Goal: Transaction & Acquisition: Purchase product/service

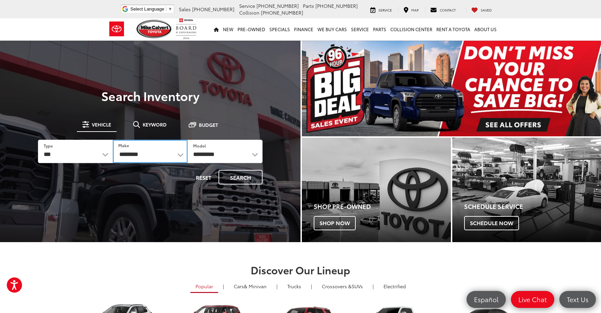
click at [144, 148] on select "**********" at bounding box center [150, 150] width 75 height 23
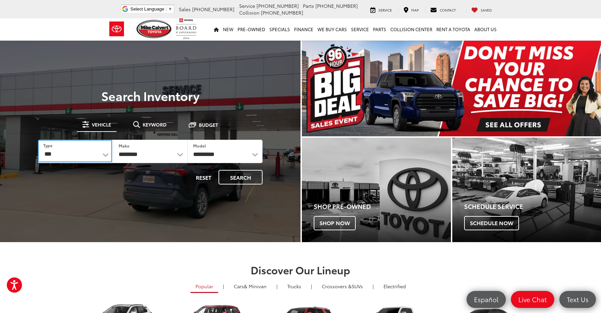
click at [103, 156] on select "*** *** **** *********" at bounding box center [75, 150] width 74 height 23
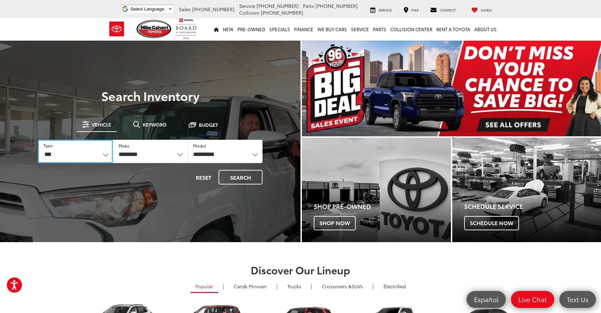
select select "******"
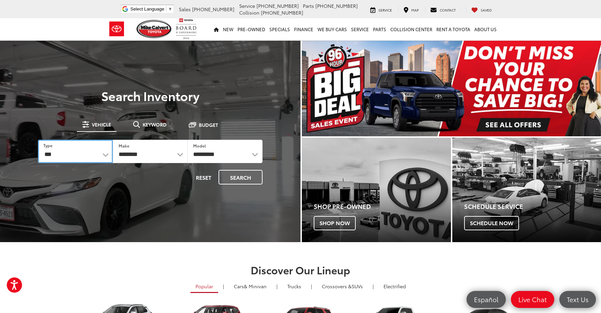
select select
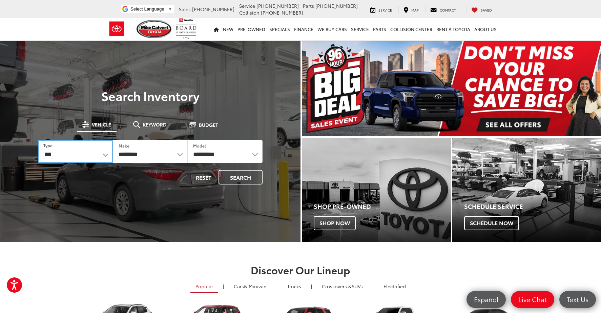
select select
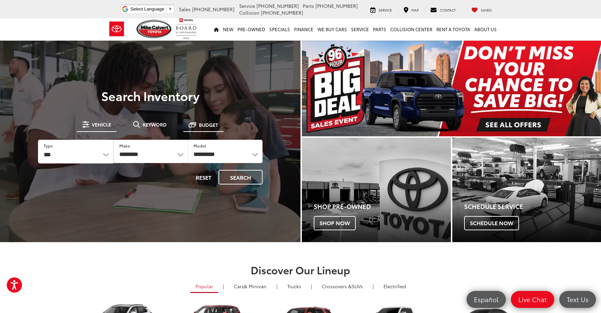
click at [197, 124] on button "Budget" at bounding box center [203, 124] width 40 height 13
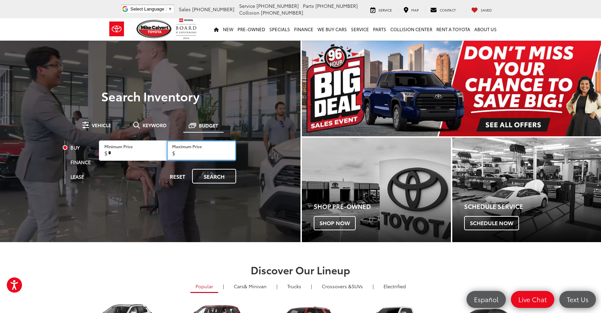
click at [190, 151] on input "Maximum Price" at bounding box center [201, 150] width 69 height 20
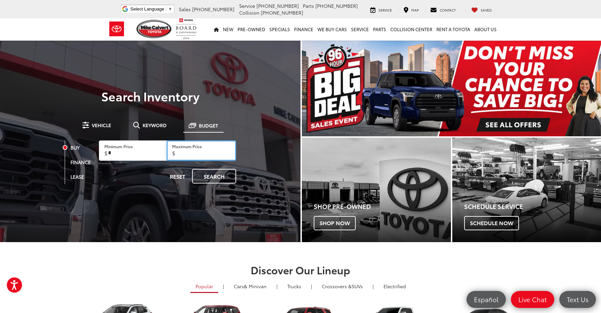
click at [190, 151] on input "Maximum Price" at bounding box center [201, 150] width 69 height 20
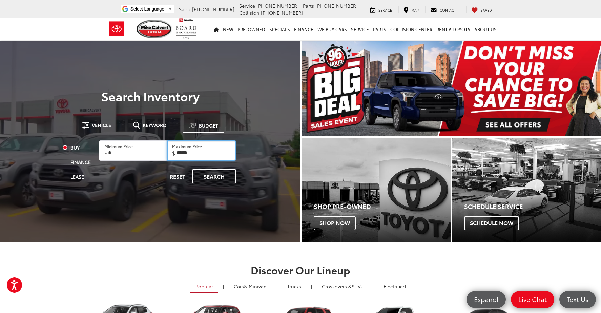
type input "******"
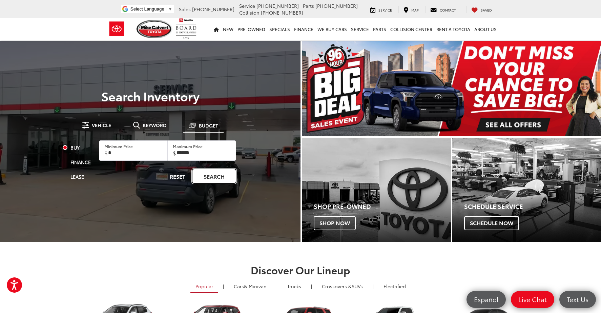
click at [222, 179] on link "Search" at bounding box center [214, 176] width 44 height 15
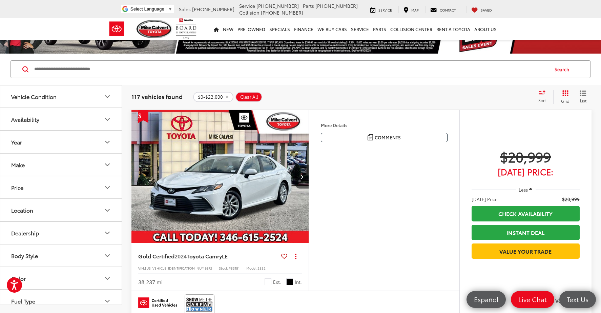
scroll to position [34, 0]
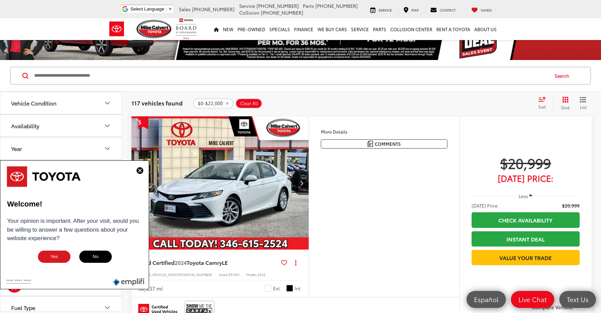
click at [141, 172] on img at bounding box center [139, 170] width 7 height 7
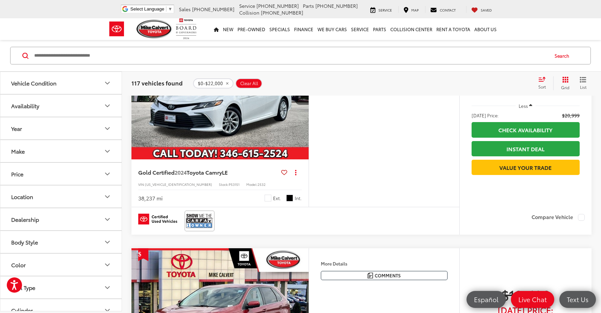
scroll to position [98, 0]
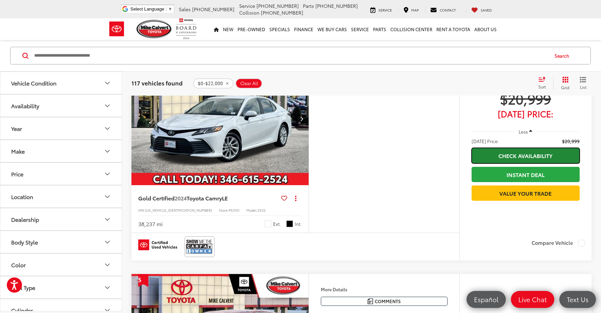
click at [501, 150] on link "Check Availability" at bounding box center [525, 155] width 108 height 15
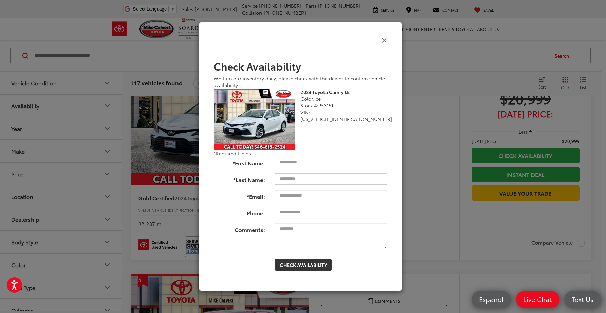
click at [387, 39] on icon "Close" at bounding box center [384, 39] width 5 height 7
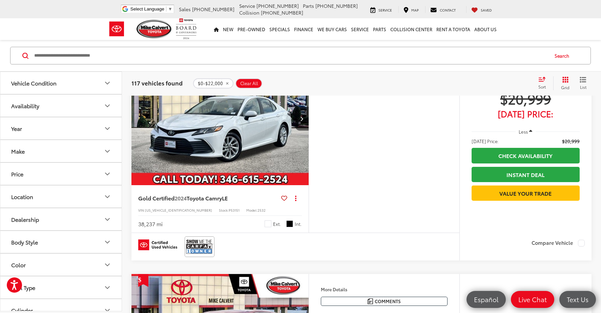
click at [236, 136] on img "2024 Toyota Camry LE 0" at bounding box center [220, 118] width 178 height 133
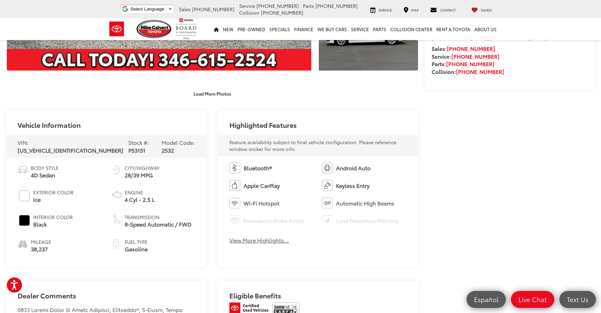
scroll to position [237, 0]
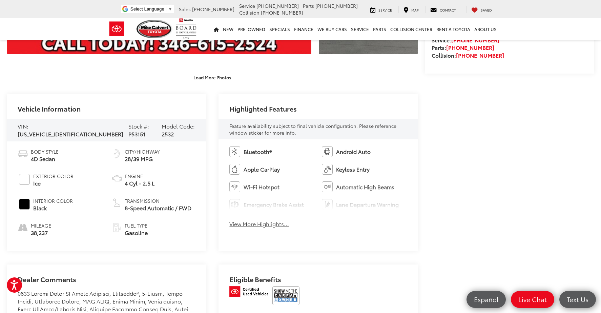
click at [247, 221] on button "View More Highlights..." at bounding box center [259, 224] width 60 height 8
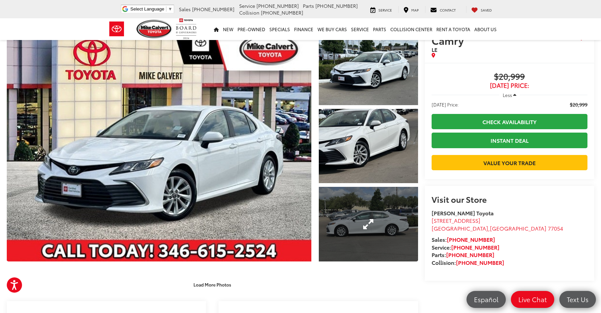
scroll to position [0, 0]
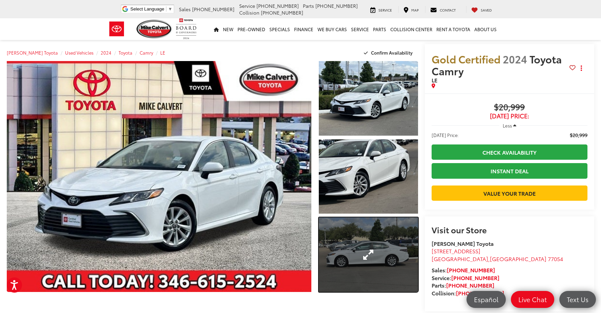
click at [403, 229] on link "Expand Photo 3" at bounding box center [368, 254] width 99 height 74
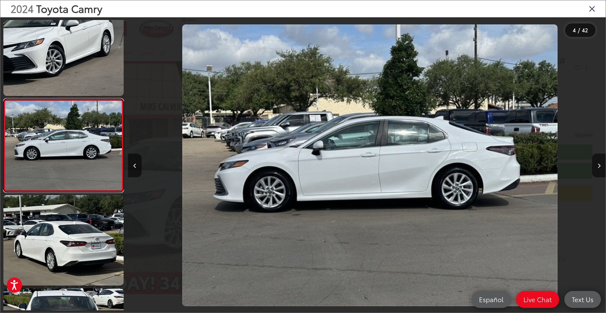
scroll to position [0, 1432]
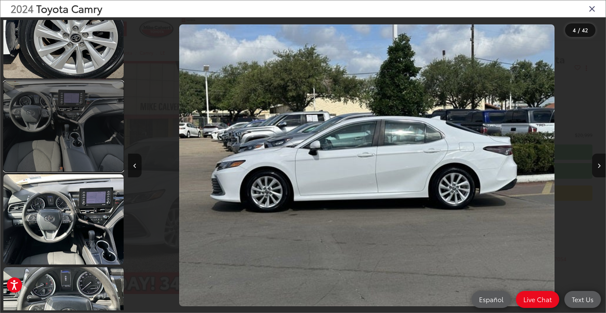
click at [57, 152] on link at bounding box center [63, 126] width 120 height 90
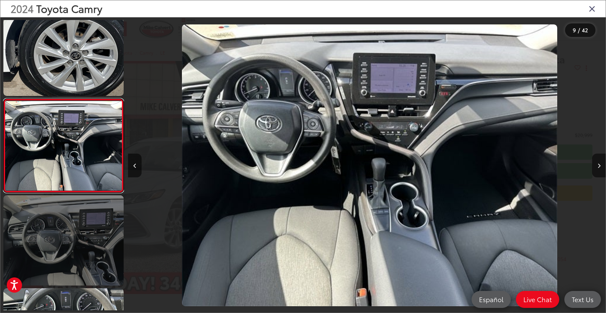
scroll to position [0, 3818]
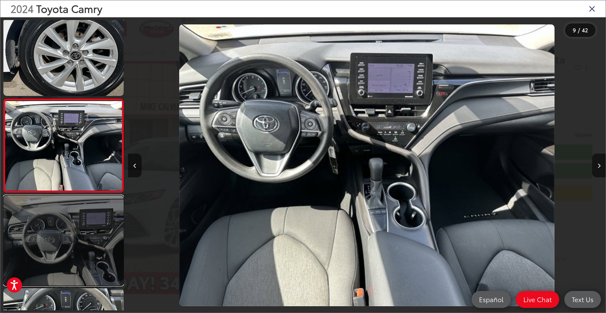
click at [77, 234] on link at bounding box center [63, 240] width 120 height 90
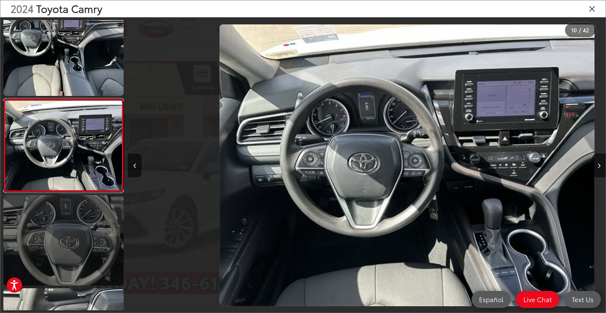
scroll to position [0, 4295]
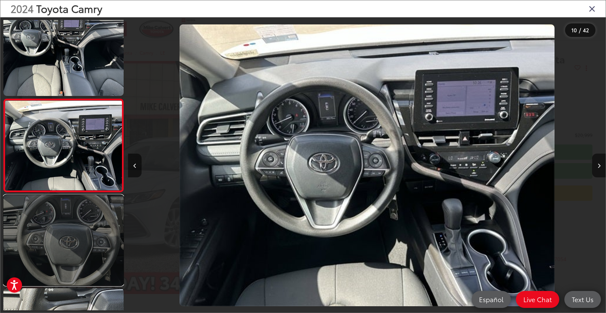
click at [77, 226] on link at bounding box center [63, 240] width 120 height 90
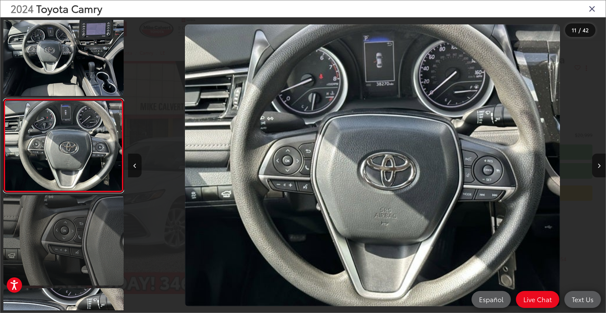
scroll to position [0, 4773]
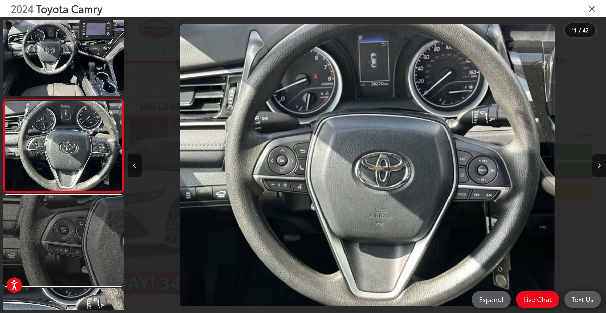
click at [88, 220] on link at bounding box center [63, 240] width 120 height 90
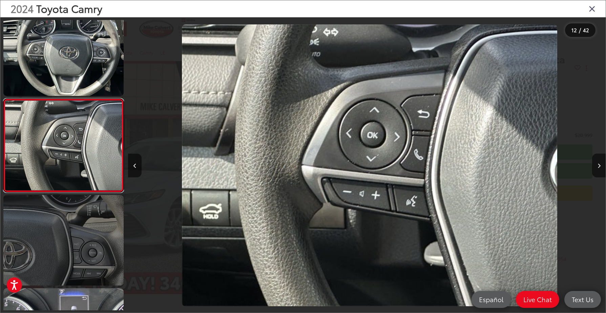
scroll to position [0, 5250]
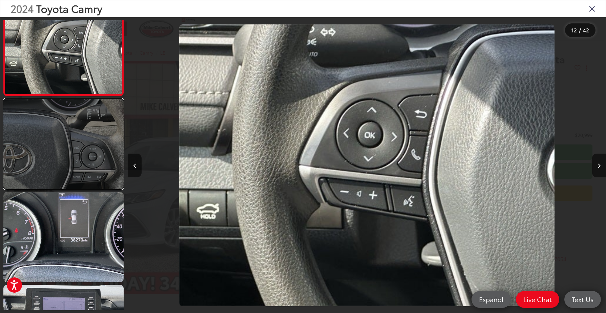
click at [80, 179] on link at bounding box center [63, 144] width 120 height 90
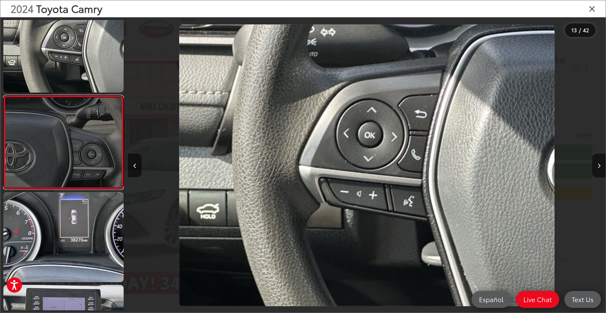
scroll to position [0, 0]
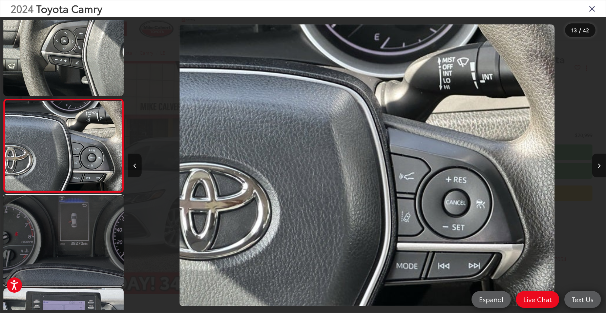
click at [78, 203] on link at bounding box center [63, 240] width 120 height 90
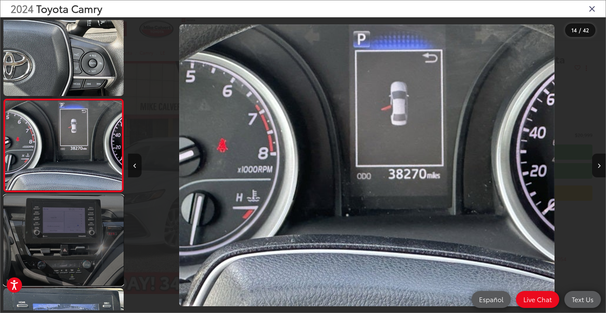
click at [91, 208] on link at bounding box center [63, 240] width 120 height 90
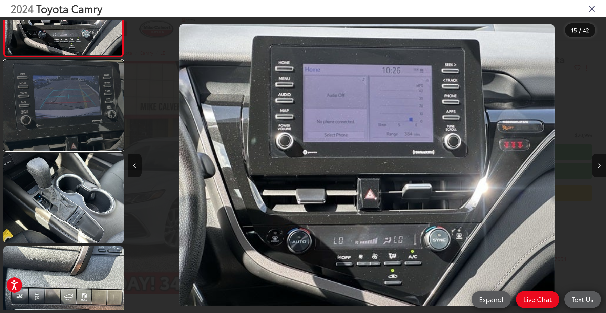
click at [65, 123] on link at bounding box center [63, 105] width 120 height 90
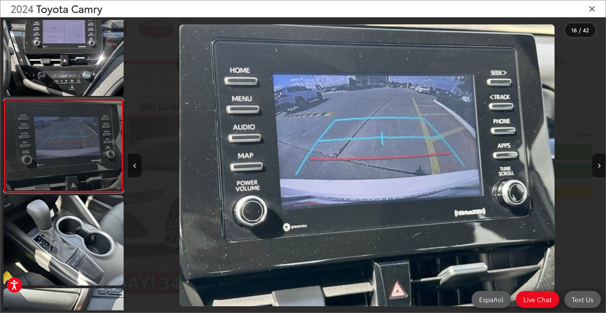
click at [56, 185] on link at bounding box center [63, 146] width 120 height 94
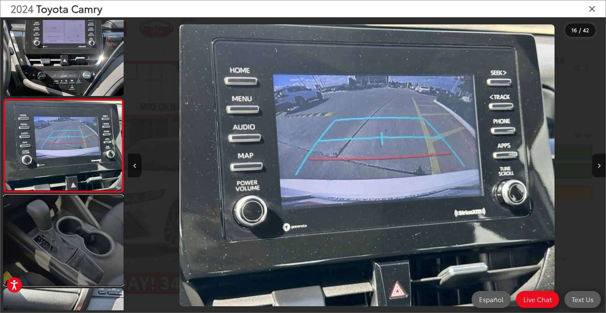
click at [60, 207] on link at bounding box center [63, 240] width 120 height 90
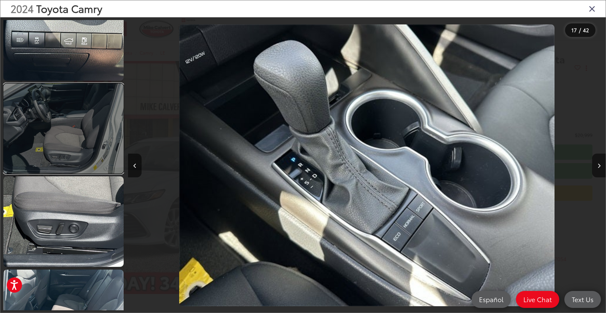
click at [85, 143] on link at bounding box center [63, 128] width 120 height 90
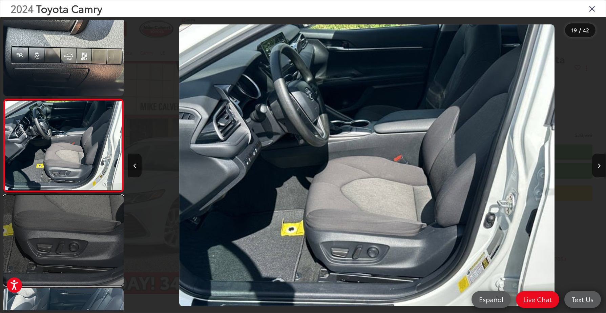
click at [63, 217] on link at bounding box center [63, 240] width 120 height 90
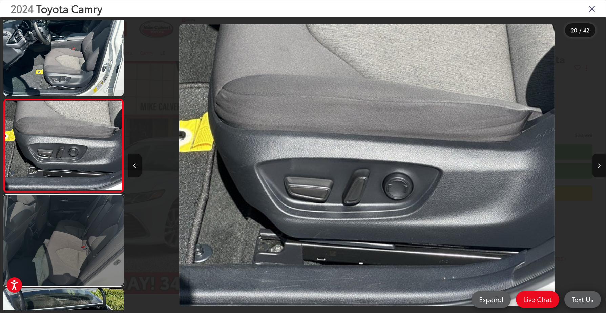
click at [62, 221] on link at bounding box center [63, 240] width 120 height 90
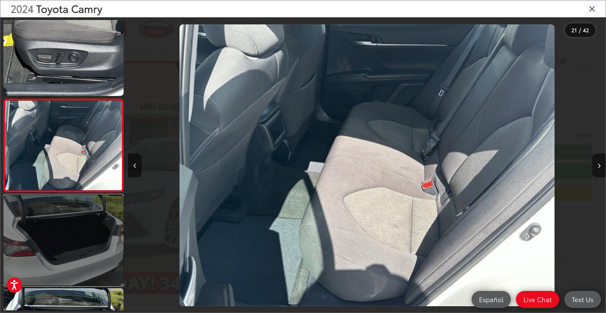
click at [80, 207] on link at bounding box center [63, 240] width 120 height 90
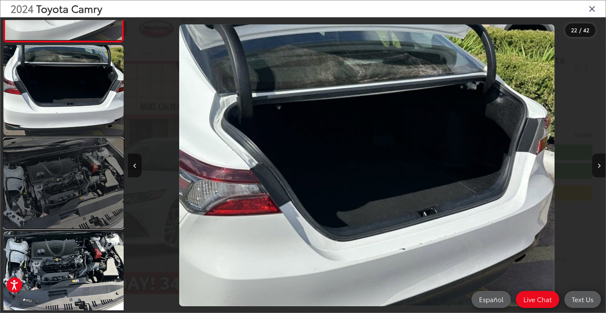
click at [75, 174] on link at bounding box center [63, 183] width 120 height 90
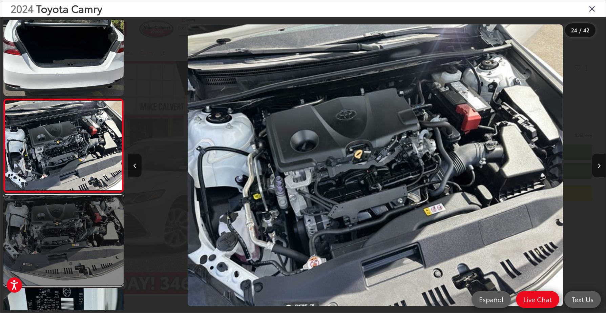
click at [54, 223] on link at bounding box center [63, 240] width 120 height 90
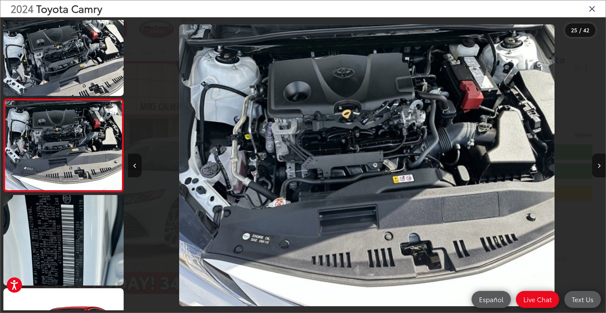
click at [590, 6] on icon "Close gallery" at bounding box center [591, 8] width 7 height 9
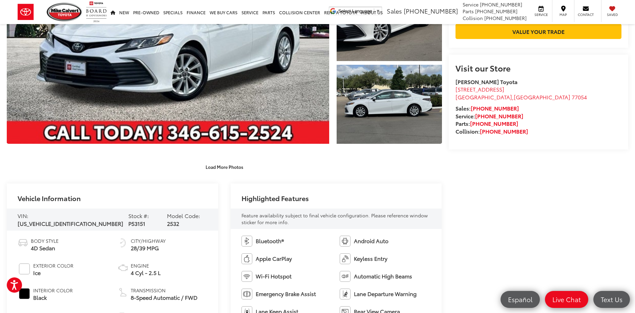
scroll to position [189, 0]
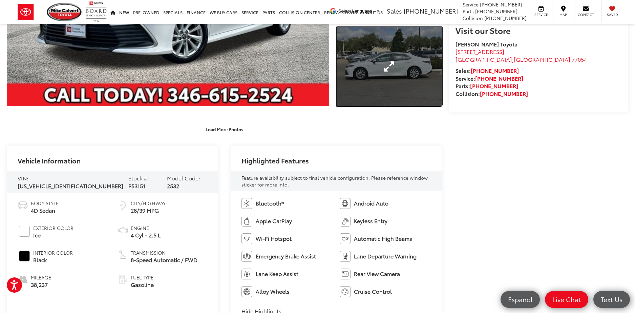
click at [386, 73] on link "Expand Photo 3" at bounding box center [389, 66] width 105 height 79
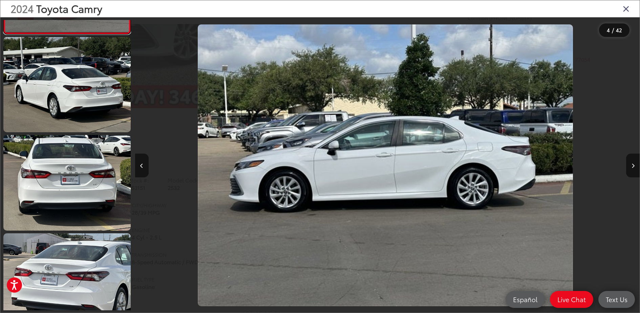
scroll to position [0, 1514]
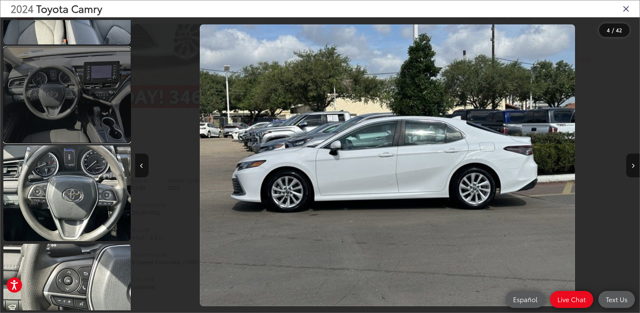
click at [94, 119] on link at bounding box center [66, 94] width 127 height 95
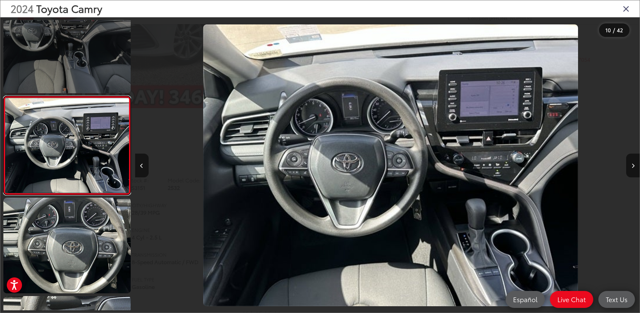
scroll to position [0, 4542]
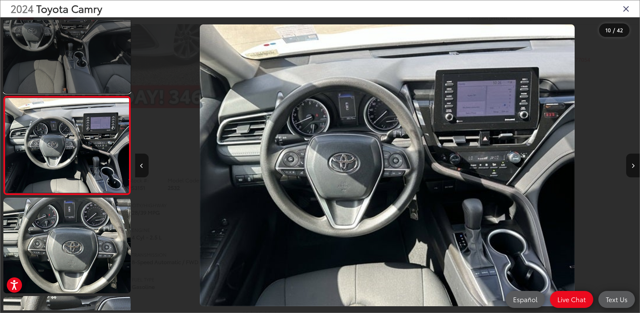
click at [94, 79] on link at bounding box center [66, 45] width 127 height 95
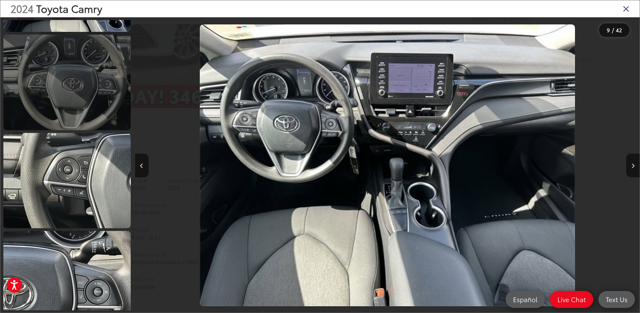
scroll to position [1029, 0]
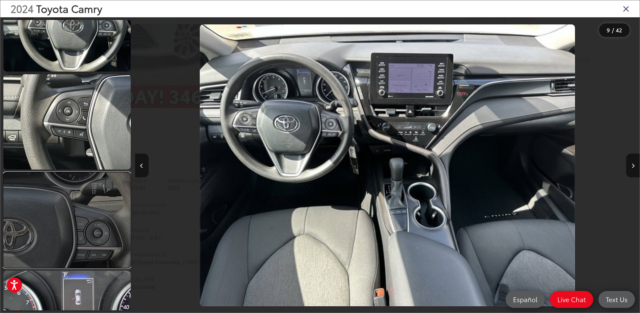
click at [78, 180] on link at bounding box center [66, 219] width 127 height 95
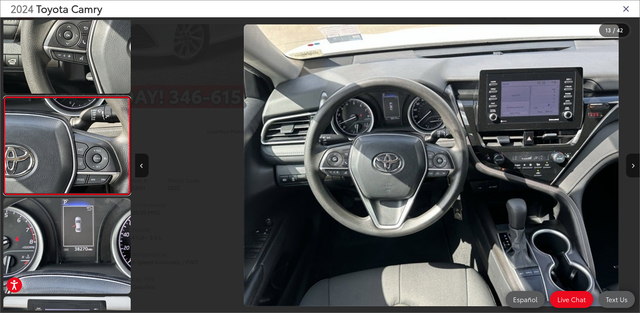
scroll to position [1395, 0]
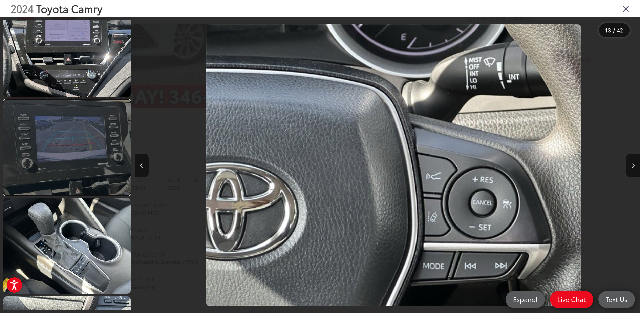
click at [79, 140] on link at bounding box center [66, 147] width 127 height 95
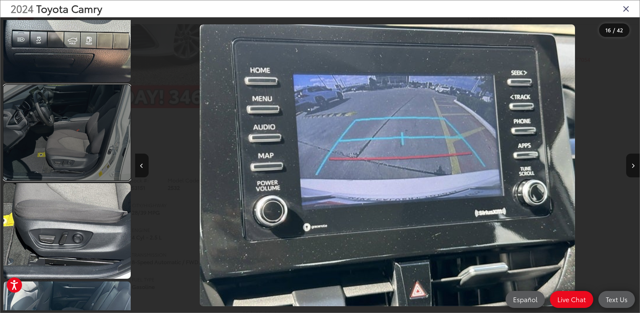
click at [81, 135] on link at bounding box center [66, 132] width 127 height 95
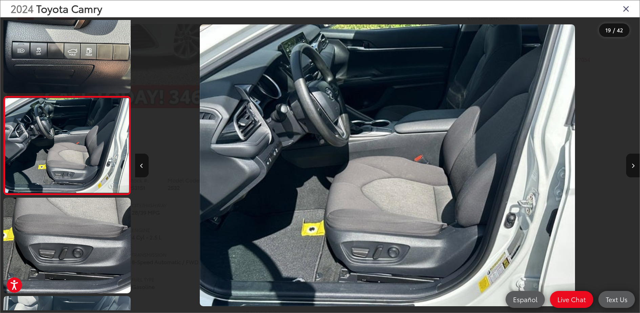
click at [600, 10] on div "2024 Toyota Camry" at bounding box center [319, 8] width 639 height 17
click at [600, 9] on icon "Close gallery" at bounding box center [626, 8] width 7 height 9
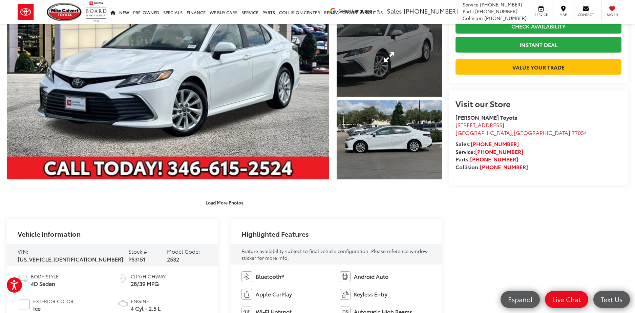
scroll to position [120, 0]
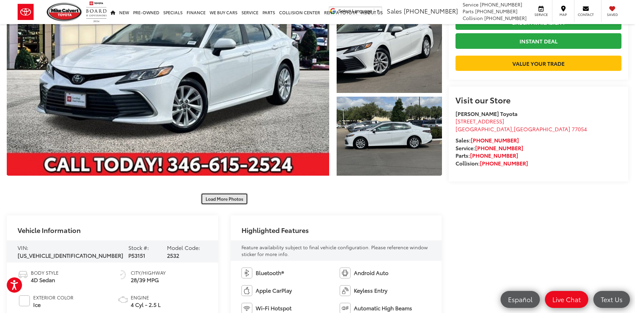
click at [212, 197] on button "Load More Photos" at bounding box center [224, 199] width 47 height 12
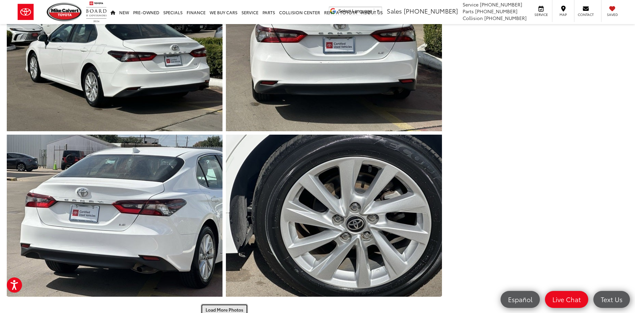
scroll to position [502, 0]
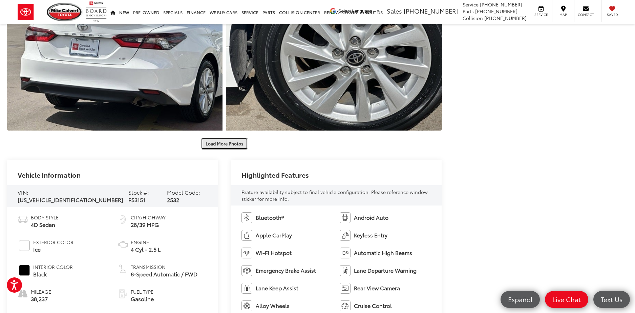
click at [235, 147] on button "Load More Photos" at bounding box center [224, 143] width 47 height 12
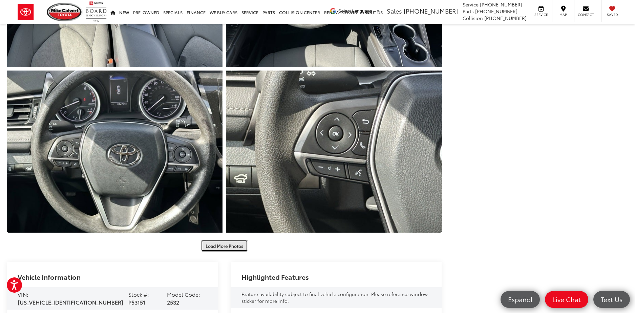
scroll to position [782, 0]
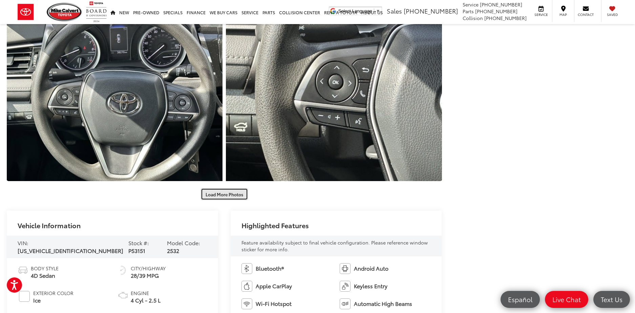
click at [220, 194] on button "Load More Photos" at bounding box center [224, 194] width 47 height 12
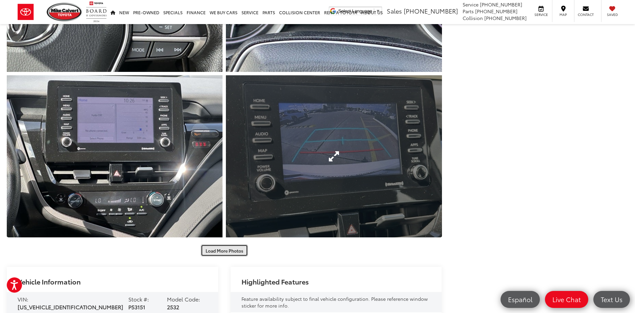
scroll to position [1065, 0]
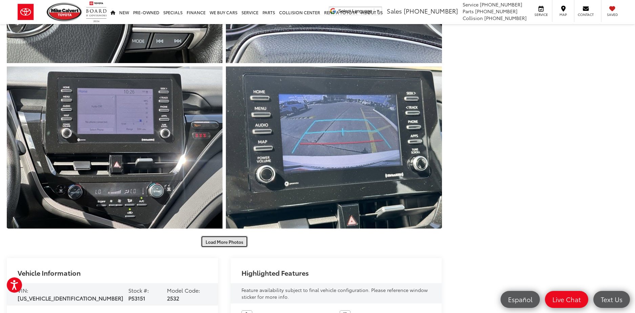
click at [215, 242] on button "Load More Photos" at bounding box center [224, 241] width 47 height 12
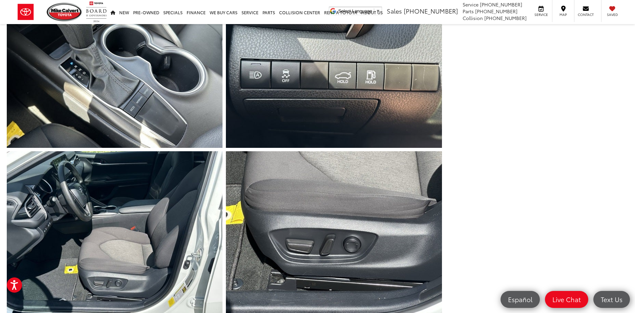
scroll to position [1453, 0]
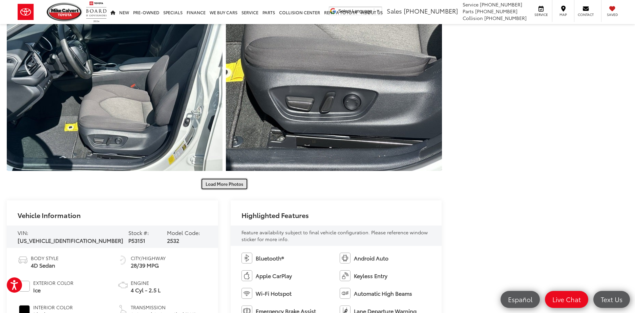
click at [239, 187] on button "Load More Photos" at bounding box center [224, 184] width 47 height 12
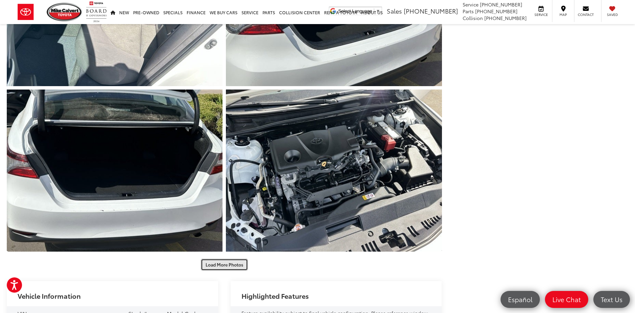
scroll to position [1848, 0]
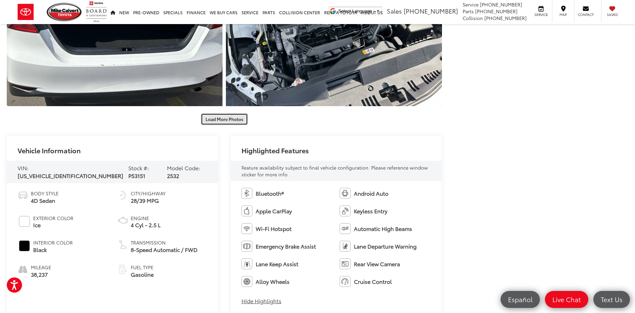
click at [232, 122] on button "Load More Photos" at bounding box center [224, 119] width 47 height 12
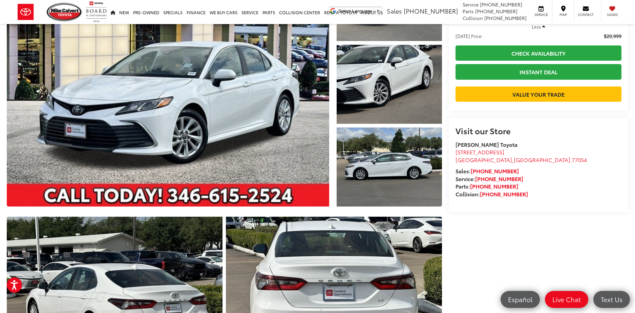
scroll to position [0, 0]
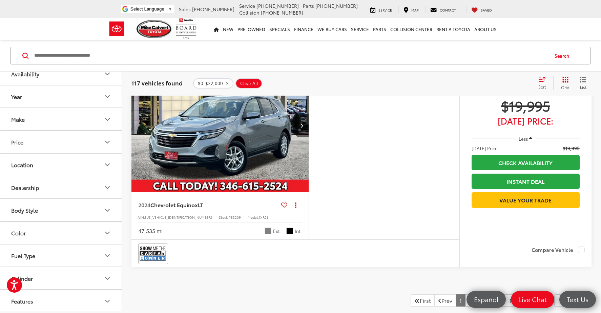
scroll to position [36, 0]
click at [107, 203] on icon "Body Style" at bounding box center [107, 205] width 8 height 8
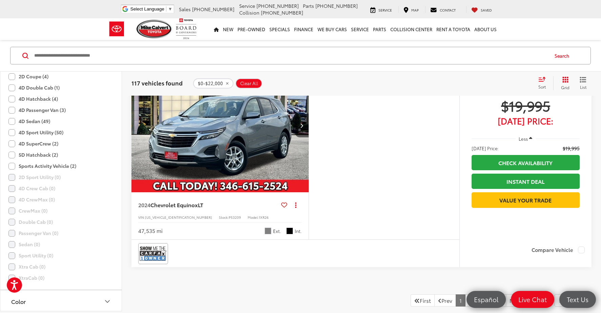
scroll to position [181, 0]
click at [12, 123] on label "4D Sedan (49)" at bounding box center [29, 121] width 42 height 11
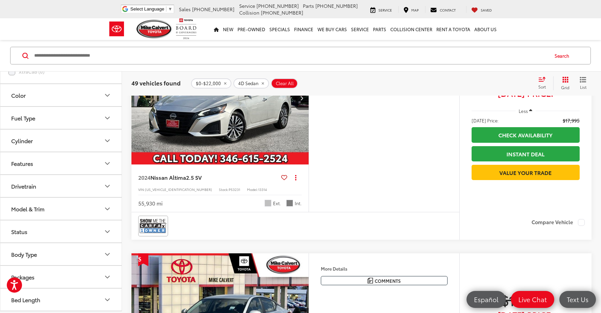
scroll to position [777, 0]
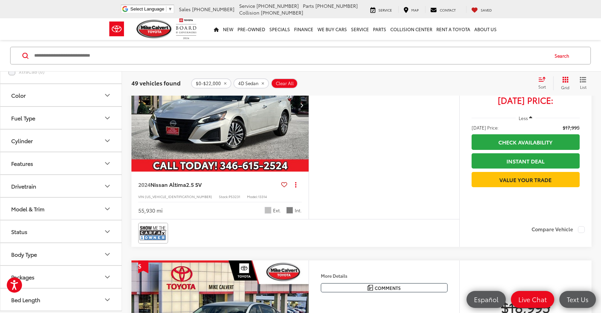
click at [54, 31] on nav "New New New Tundra Inventory Schedule Test Drive Model Research Toyota Reviews …" at bounding box center [300, 29] width 601 height 22
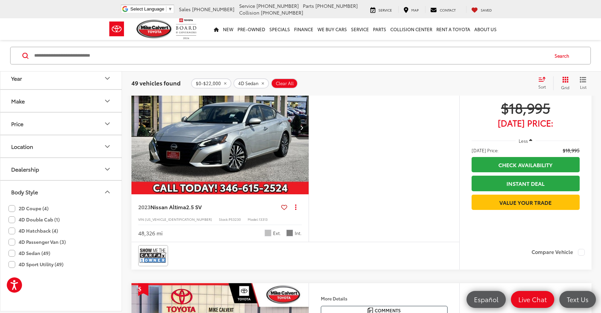
scroll to position [0, 0]
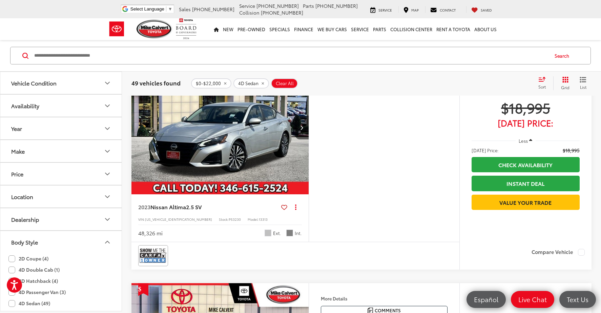
click at [89, 86] on button "Vehicle Condition" at bounding box center [61, 83] width 122 height 22
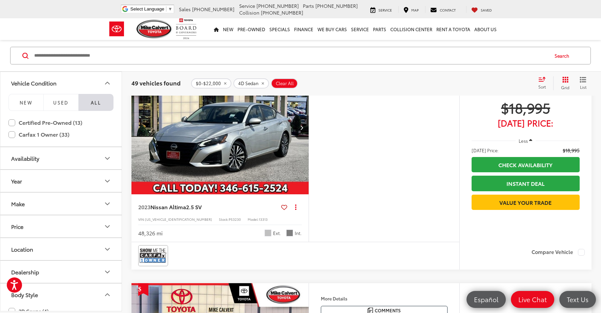
click at [102, 81] on button "Vehicle Condition" at bounding box center [61, 83] width 122 height 22
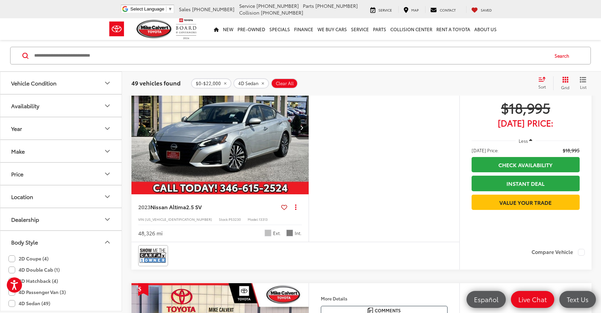
scroll to position [1, 0]
click at [107, 126] on icon "Year" at bounding box center [107, 127] width 8 height 8
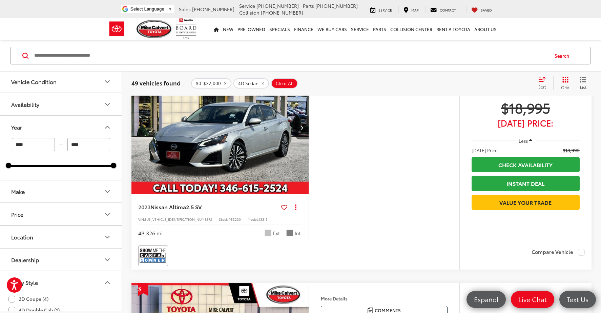
click at [107, 126] on icon "Year" at bounding box center [107, 127] width 4 height 2
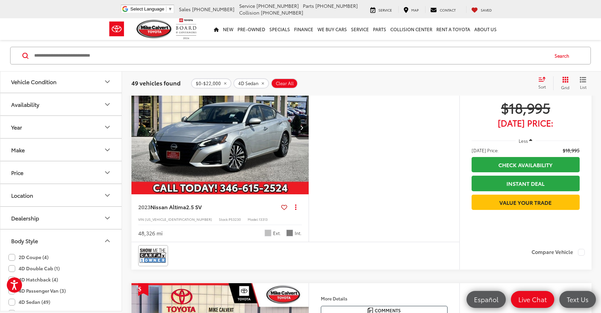
scroll to position [3, 0]
click at [107, 146] on icon "Make" at bounding box center [107, 148] width 8 height 8
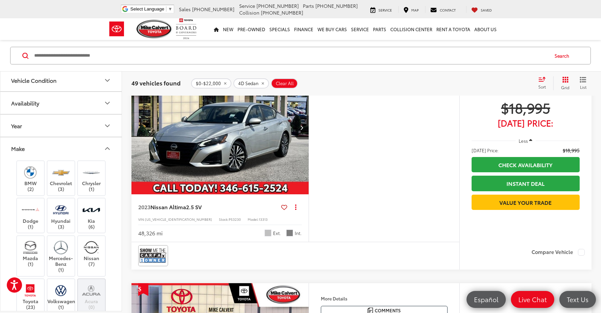
click at [107, 146] on icon "Make" at bounding box center [107, 148] width 8 height 8
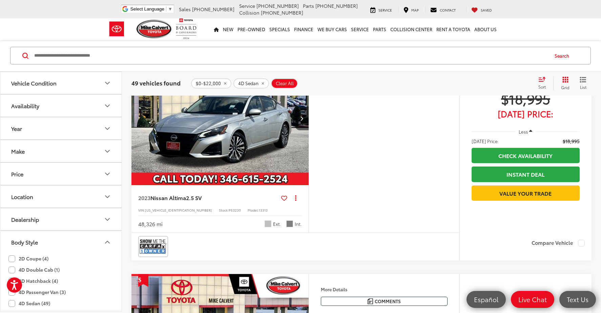
scroll to position [913, 0]
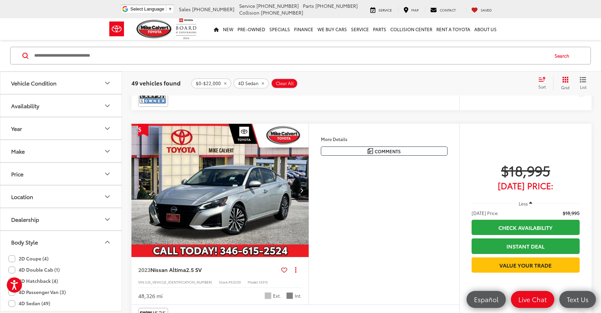
click at [67, 180] on button "Price" at bounding box center [61, 174] width 122 height 22
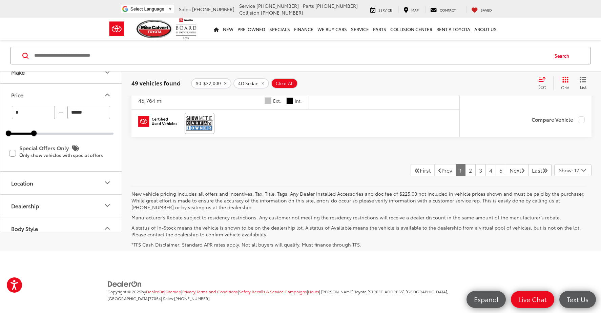
scroll to position [2668, 0]
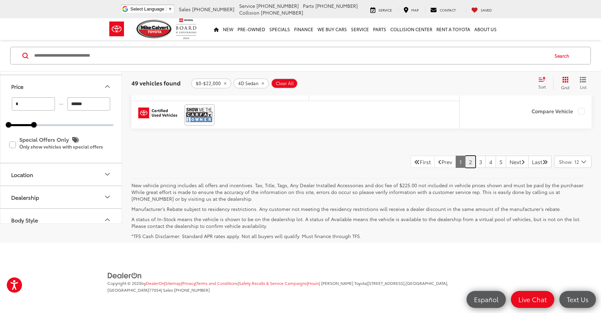
click at [465, 159] on link "2" at bounding box center [470, 161] width 10 height 12
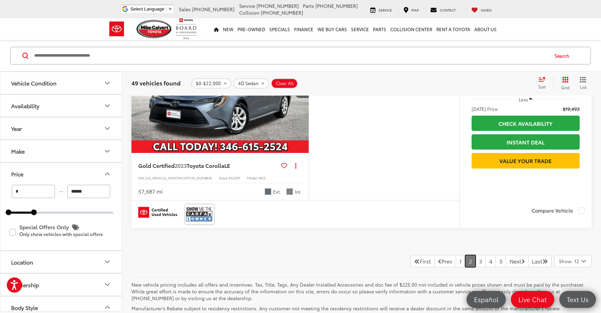
scroll to position [2570, 0]
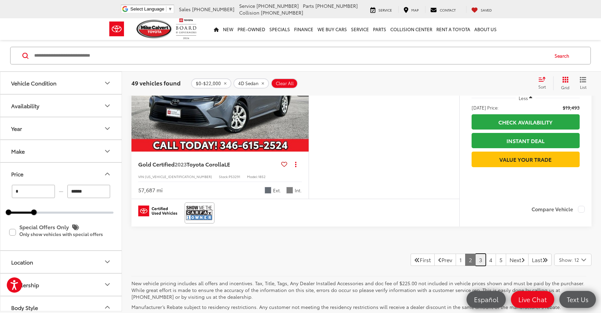
click at [475, 262] on link "3" at bounding box center [480, 259] width 10 height 12
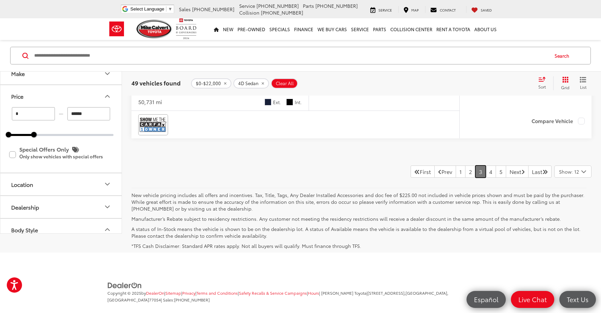
scroll to position [2665, 0]
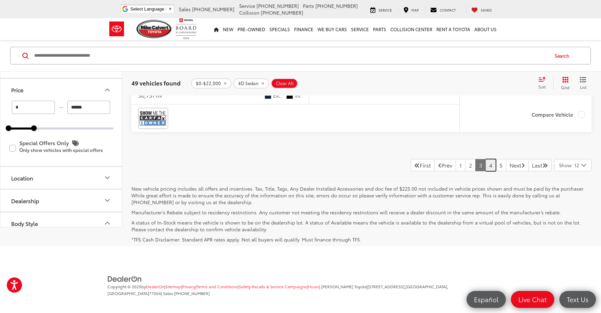
click at [485, 162] on link "4" at bounding box center [490, 165] width 10 height 12
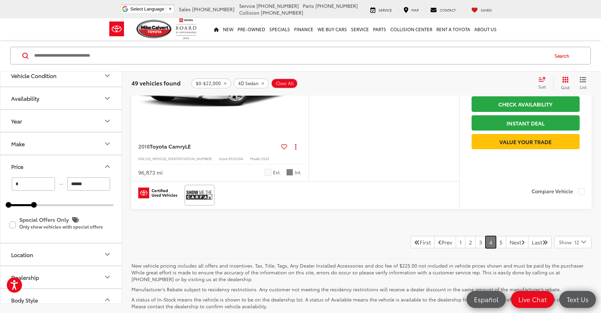
scroll to position [2668, 0]
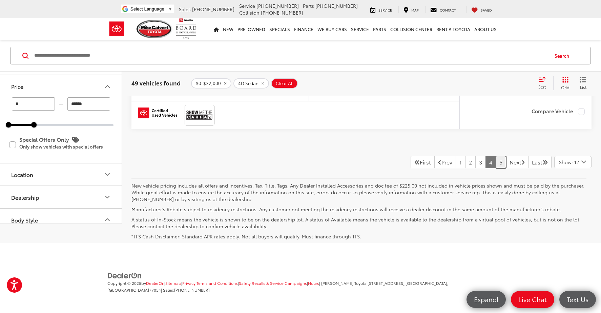
click at [495, 160] on link "5" at bounding box center [500, 162] width 10 height 12
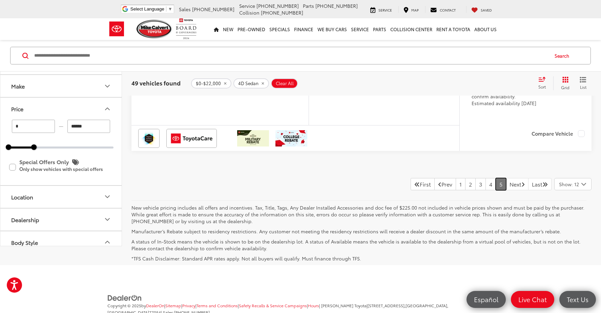
scroll to position [236, 0]
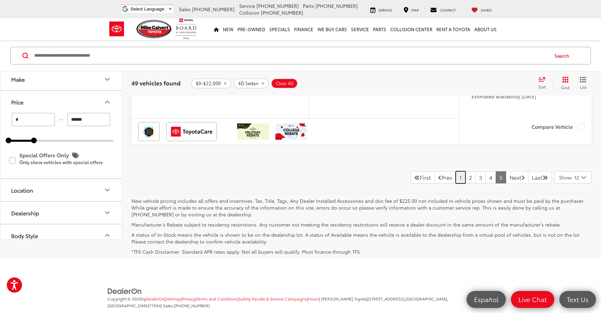
click at [455, 183] on link "1" at bounding box center [460, 177] width 10 height 12
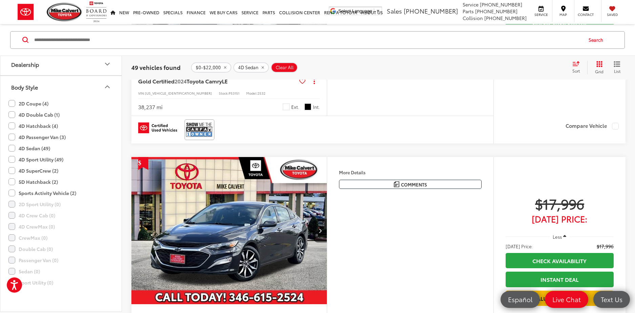
scroll to position [164, 0]
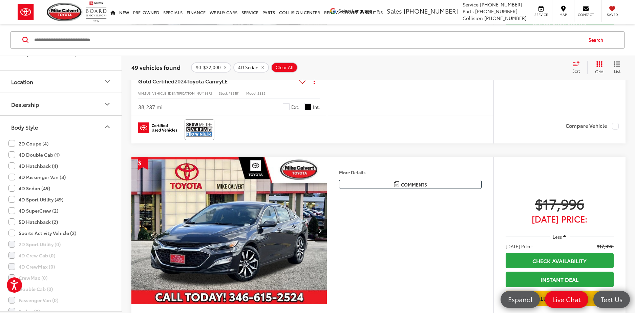
click at [103, 125] on icon "Body Style" at bounding box center [107, 127] width 8 height 8
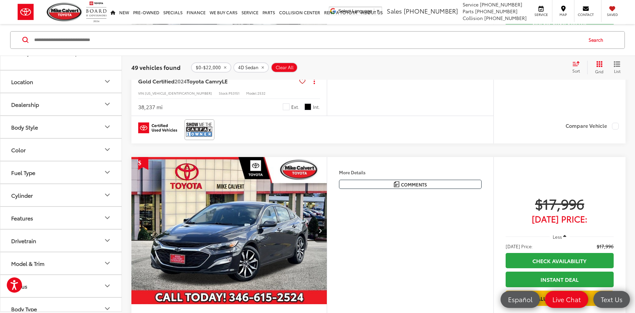
click at [108, 103] on icon "Dealership" at bounding box center [107, 104] width 8 height 8
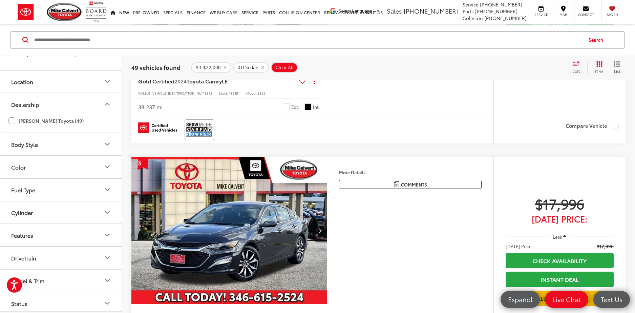
click at [108, 103] on icon "Dealership" at bounding box center [107, 104] width 4 height 2
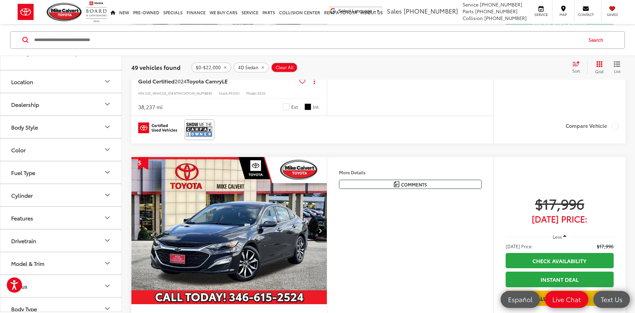
click at [109, 83] on icon "Location" at bounding box center [107, 81] width 8 height 8
click at [107, 84] on icon "Location" at bounding box center [107, 81] width 8 height 8
click at [104, 129] on icon "Body Style" at bounding box center [107, 127] width 8 height 8
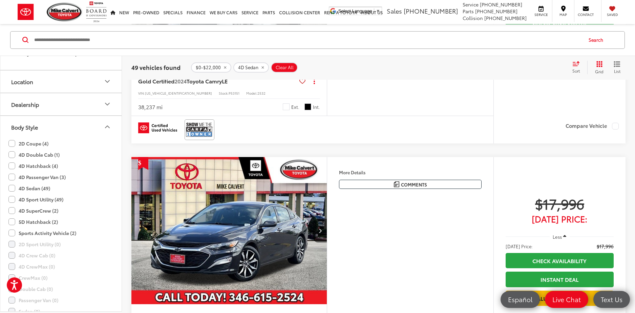
click at [109, 126] on icon "Body Style" at bounding box center [107, 127] width 8 height 8
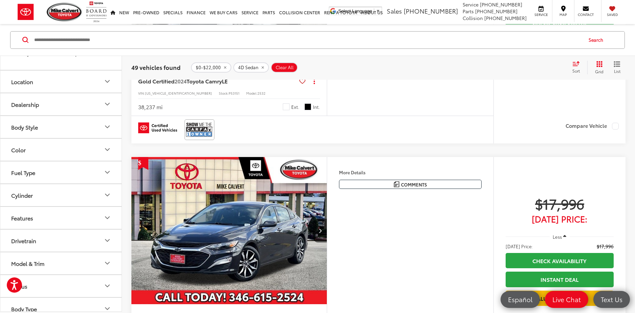
click at [106, 148] on icon "Color" at bounding box center [107, 149] width 8 height 8
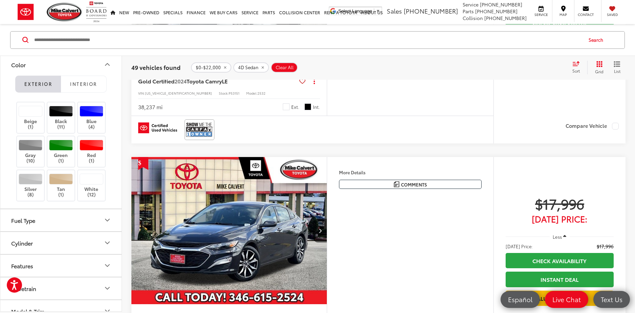
scroll to position [210, 0]
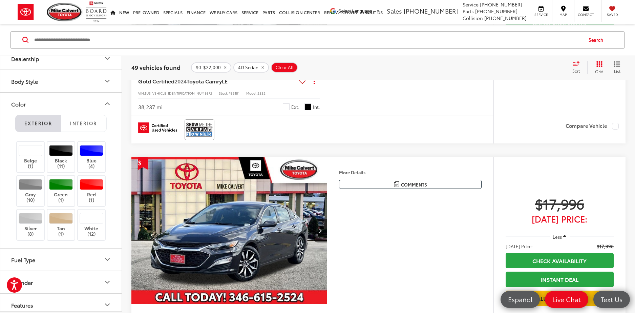
click at [109, 105] on icon "Color" at bounding box center [107, 104] width 8 height 8
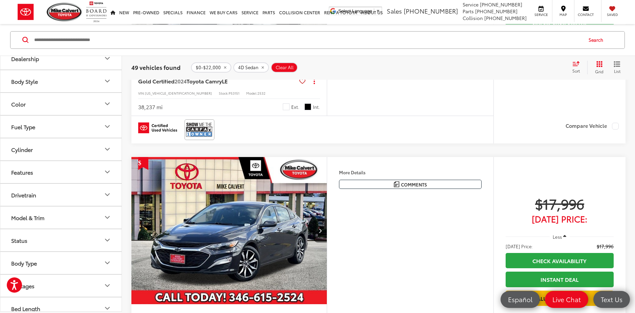
click at [101, 124] on button "Fuel Type" at bounding box center [61, 126] width 122 height 22
click at [108, 130] on icon "Fuel Type" at bounding box center [107, 126] width 8 height 8
click at [109, 153] on icon "Cylinder" at bounding box center [107, 149] width 8 height 8
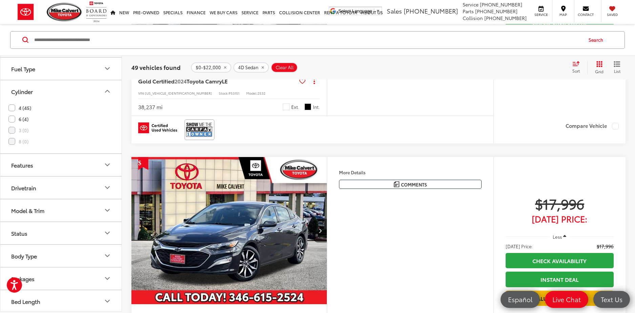
click at [107, 93] on icon "Cylinder" at bounding box center [107, 91] width 8 height 8
click at [107, 164] on icon "Features" at bounding box center [107, 163] width 4 height 2
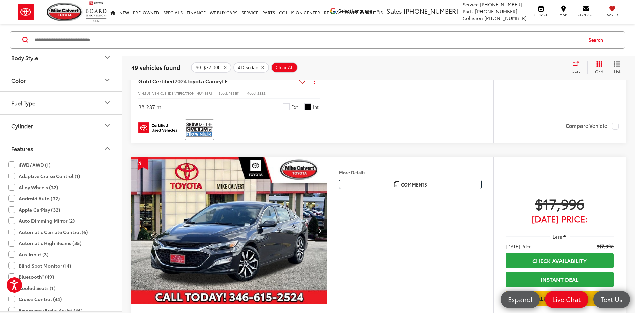
scroll to position [322, 0]
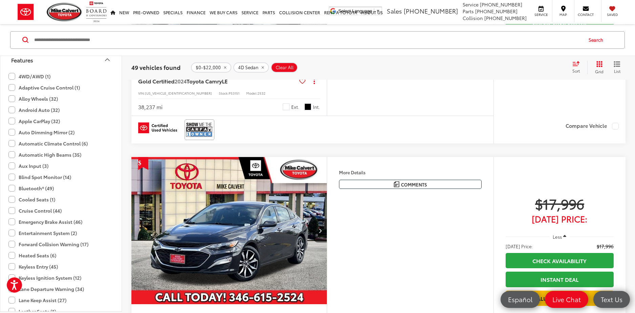
click at [103, 63] on icon "Features" at bounding box center [107, 60] width 8 height 8
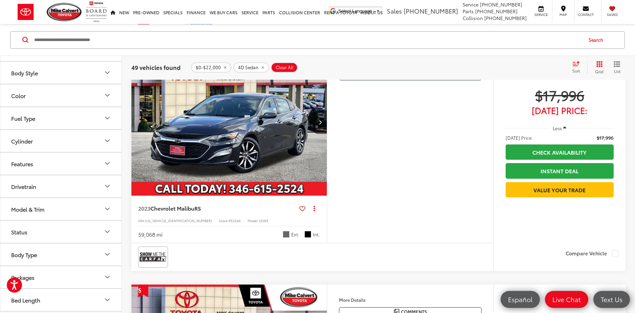
scroll to position [369, 0]
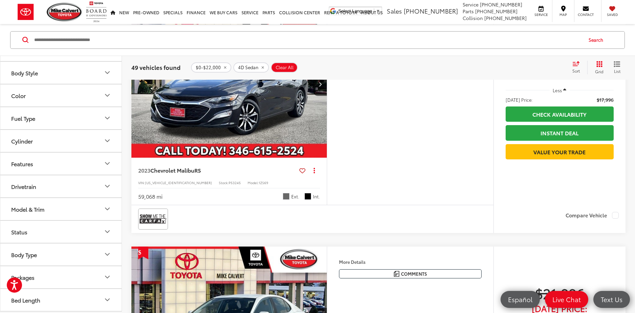
click at [105, 300] on icon "Bed Length" at bounding box center [107, 299] width 8 height 8
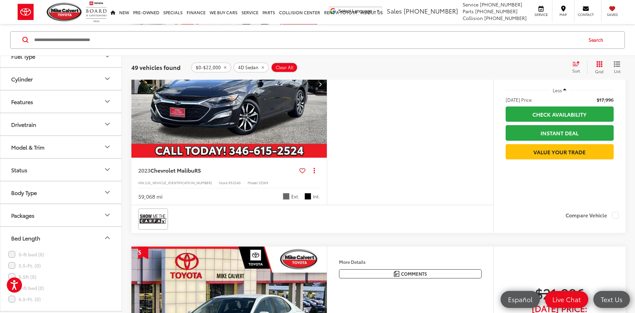
click at [108, 236] on icon "Bed Length" at bounding box center [107, 237] width 8 height 8
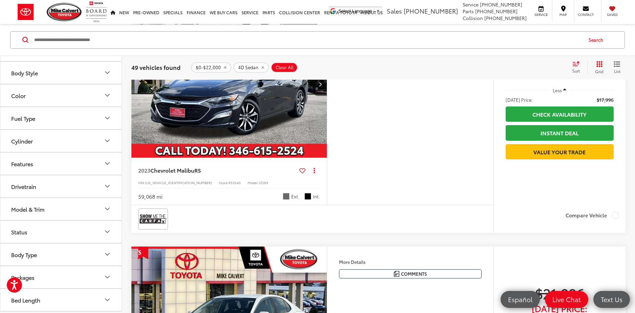
scroll to position [218, 0]
click at [111, 279] on icon "Packages" at bounding box center [107, 277] width 8 height 8
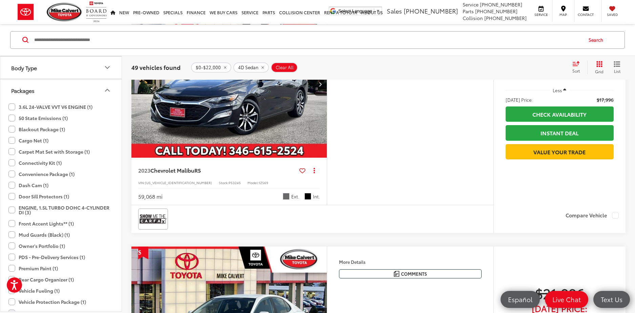
scroll to position [409, 0]
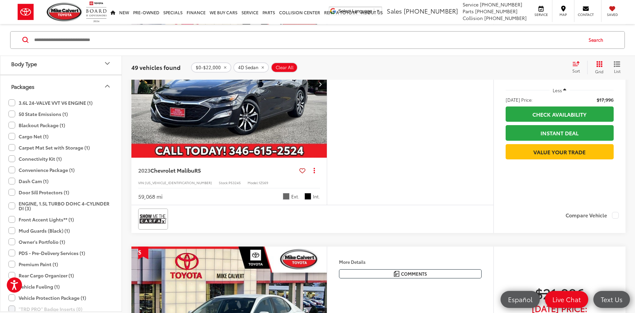
click at [103, 87] on icon "Packages" at bounding box center [107, 86] width 8 height 8
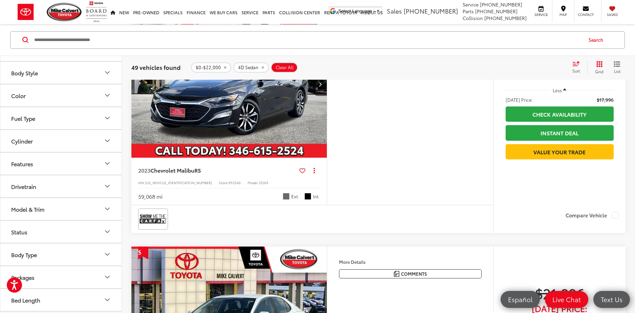
scroll to position [218, 0]
click at [105, 260] on button "Body Type" at bounding box center [61, 254] width 122 height 22
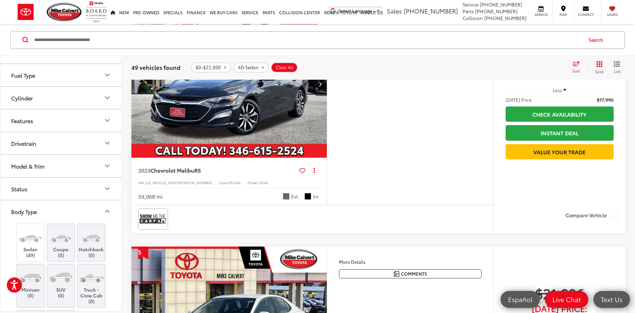
scroll to position [332, 0]
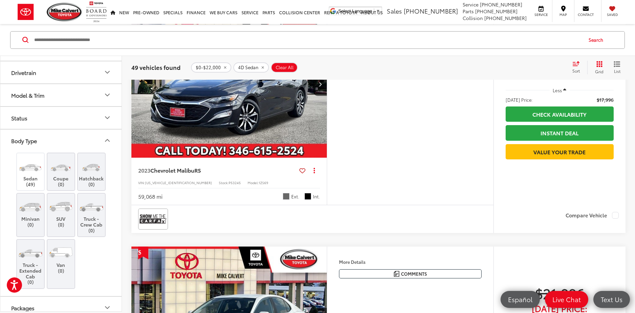
click at [107, 137] on icon "Body Type" at bounding box center [107, 140] width 8 height 8
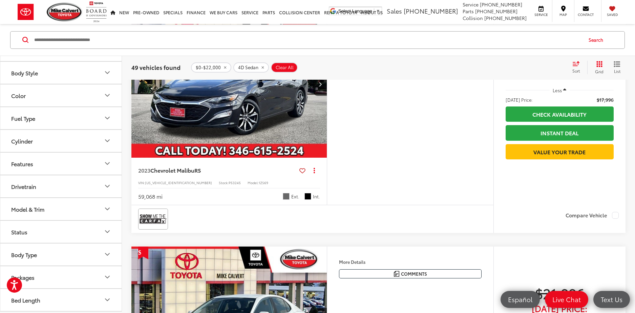
click at [107, 231] on icon "Status" at bounding box center [107, 231] width 4 height 2
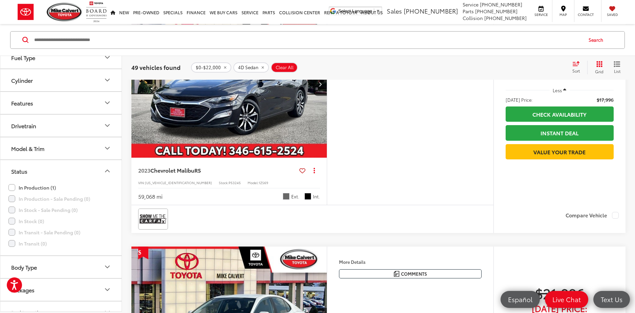
scroll to position [292, 0]
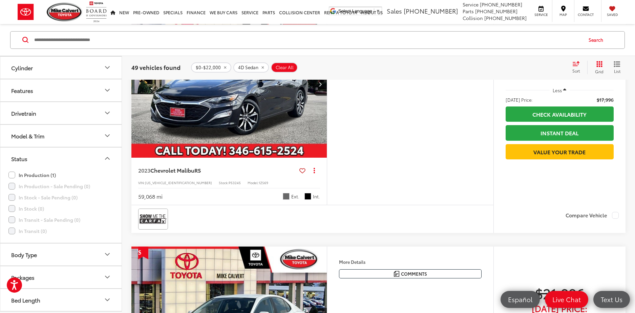
click at [106, 158] on icon "Status" at bounding box center [107, 158] width 4 height 2
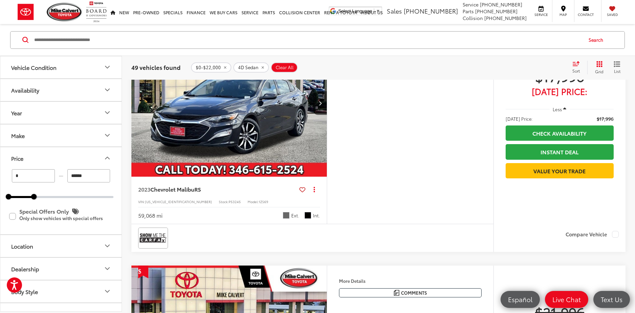
scroll to position [244, 0]
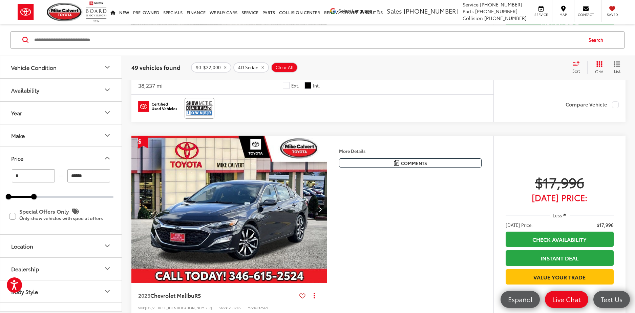
click at [109, 157] on icon "Price" at bounding box center [107, 158] width 8 height 8
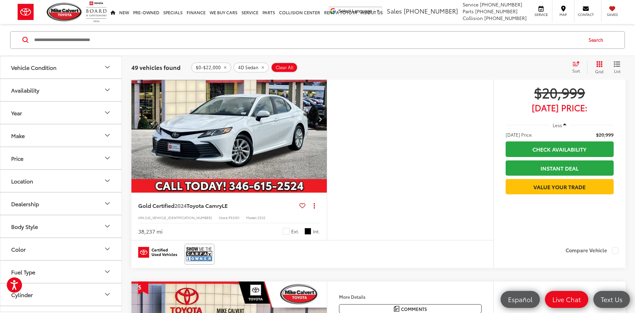
scroll to position [0, 0]
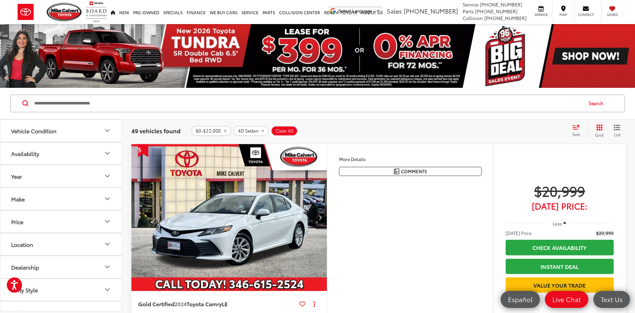
click at [105, 129] on icon "Vehicle Condition" at bounding box center [107, 130] width 8 height 8
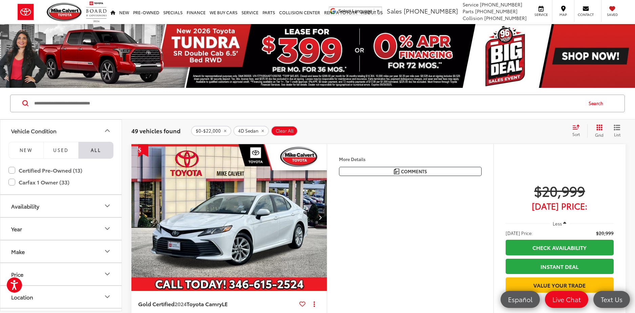
click at [102, 135] on button "Vehicle Condition" at bounding box center [61, 131] width 122 height 22
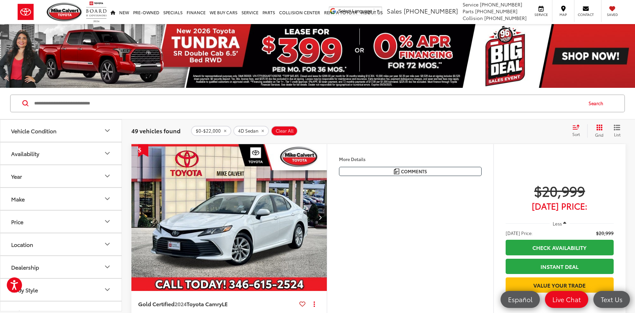
click at [101, 153] on button "Availability" at bounding box center [61, 153] width 122 height 22
click at [108, 153] on icon "Availability" at bounding box center [107, 153] width 4 height 2
click at [96, 179] on button "Year" at bounding box center [61, 176] width 122 height 22
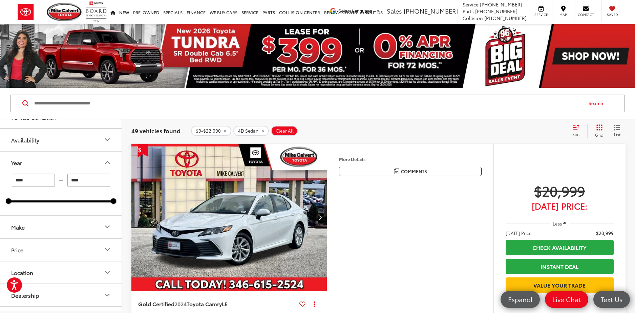
scroll to position [28, 0]
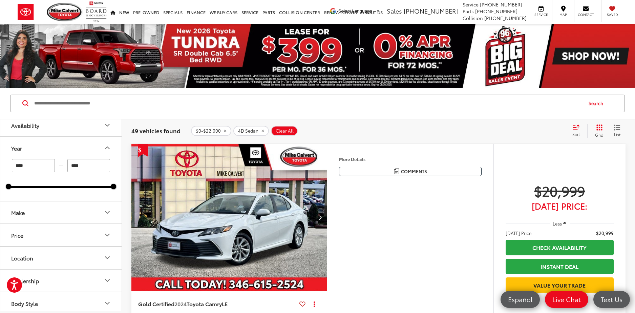
click at [103, 206] on button "Make" at bounding box center [61, 212] width 122 height 22
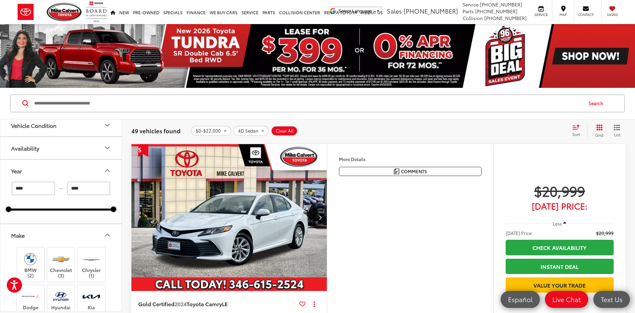
scroll to position [0, 0]
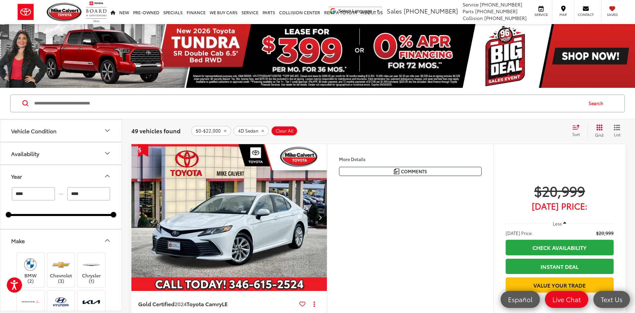
click at [110, 153] on icon "Availability" at bounding box center [107, 153] width 8 height 8
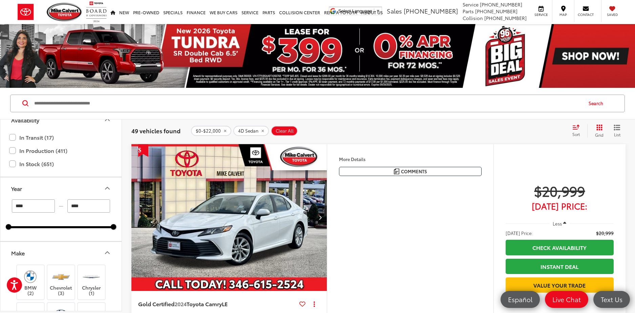
scroll to position [44, 0]
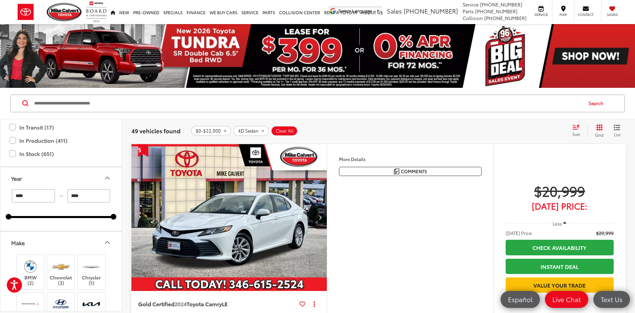
click at [105, 181] on icon "Year" at bounding box center [107, 178] width 8 height 8
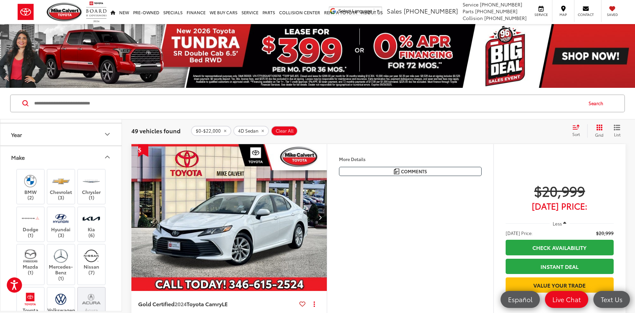
click at [105, 157] on icon "Make" at bounding box center [107, 157] width 4 height 2
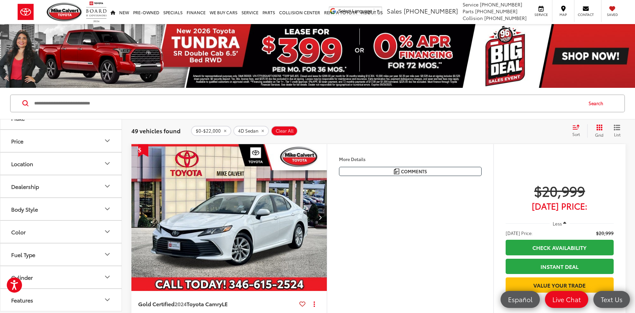
scroll to position [127, 0]
click at [108, 142] on icon "Price" at bounding box center [107, 139] width 8 height 8
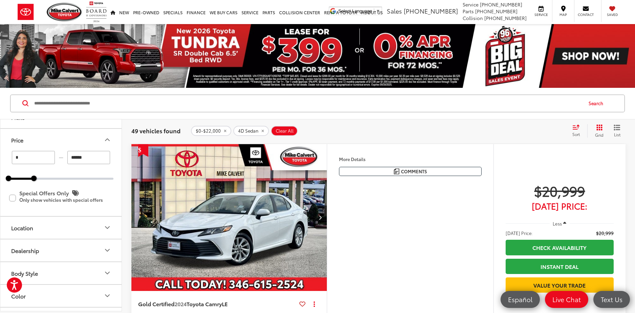
click at [108, 142] on icon "Price" at bounding box center [107, 139] width 8 height 8
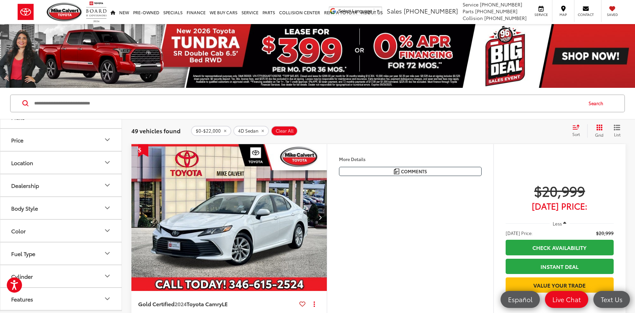
scroll to position [100, 0]
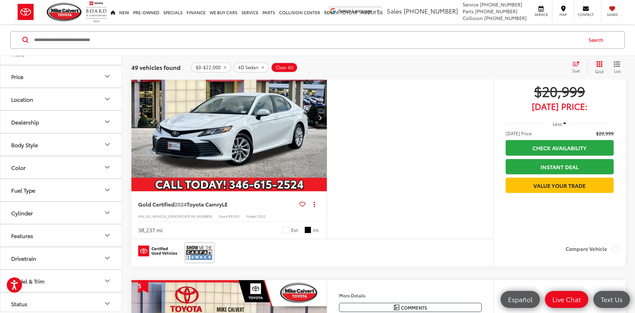
click at [599, 63] on icon "Grid View" at bounding box center [599, 64] width 6 height 6
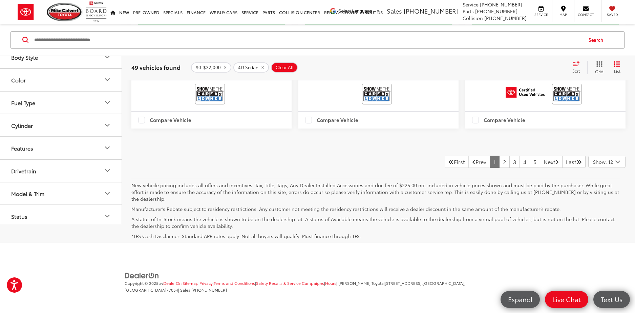
scroll to position [1589, 0]
click at [499, 165] on link "2" at bounding box center [504, 161] width 10 height 12
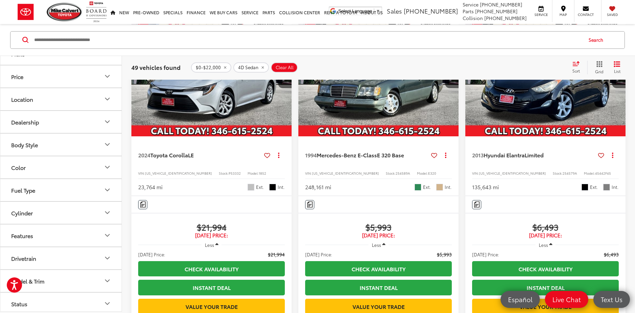
scroll to position [887, 0]
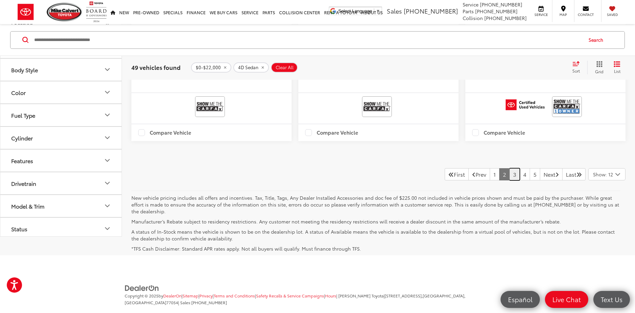
click at [509, 180] on link "3" at bounding box center [514, 174] width 10 height 12
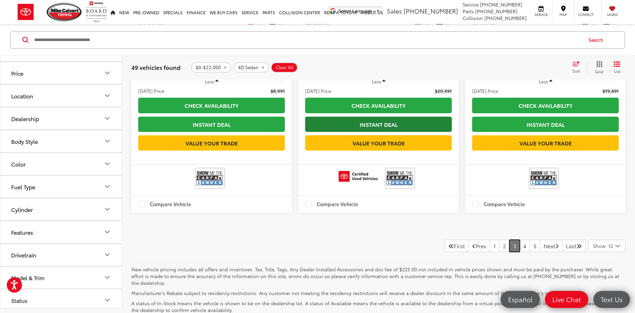
scroll to position [1553, 0]
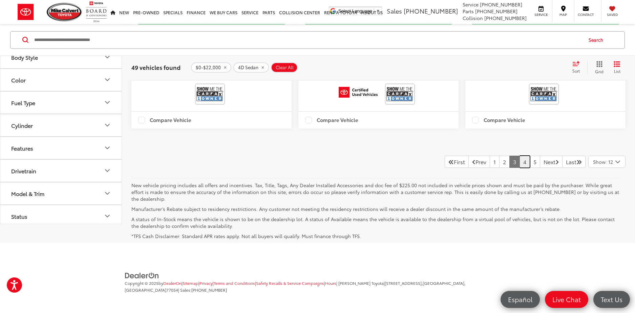
click at [519, 168] on link "4" at bounding box center [524, 161] width 10 height 12
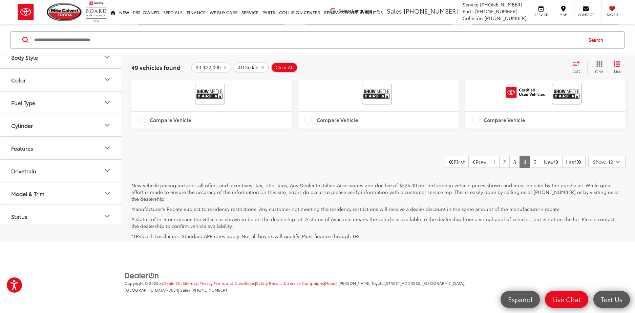
scroll to position [1589, 0]
click at [530, 167] on link "5" at bounding box center [535, 161] width 10 height 12
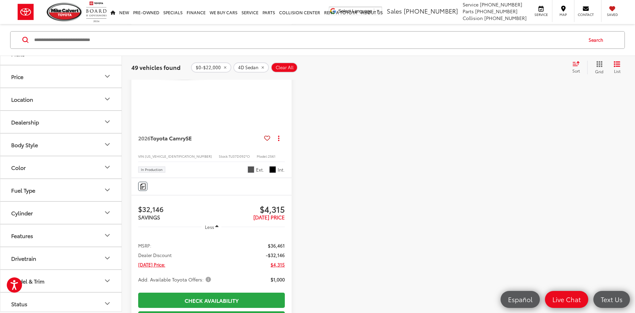
scroll to position [61, 0]
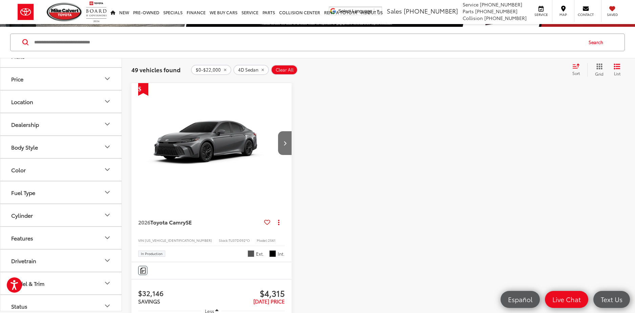
click at [231, 127] on img "2026 Toyota Camry SE 0" at bounding box center [211, 143] width 161 height 121
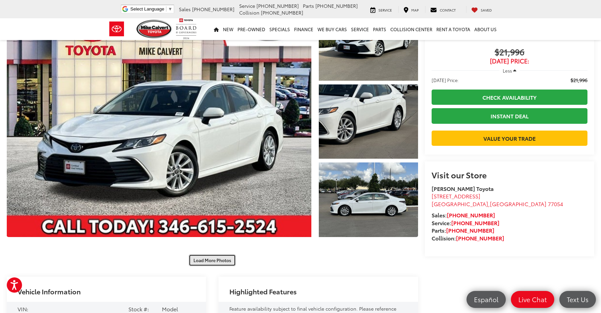
click at [213, 259] on button "Load More Photos" at bounding box center [212, 260] width 47 height 12
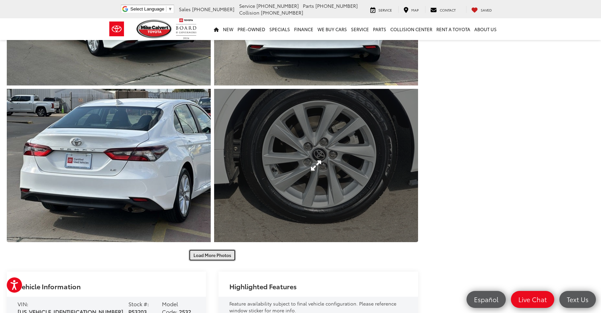
scroll to position [401, 0]
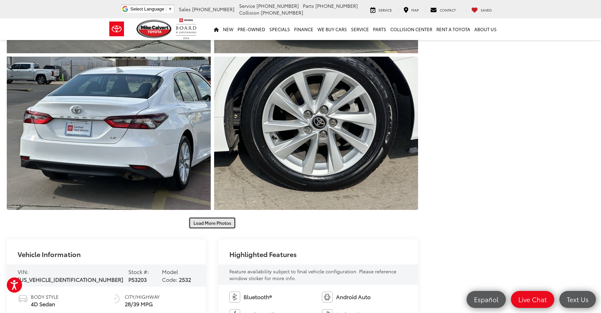
click at [223, 224] on button "Load More Photos" at bounding box center [212, 223] width 47 height 12
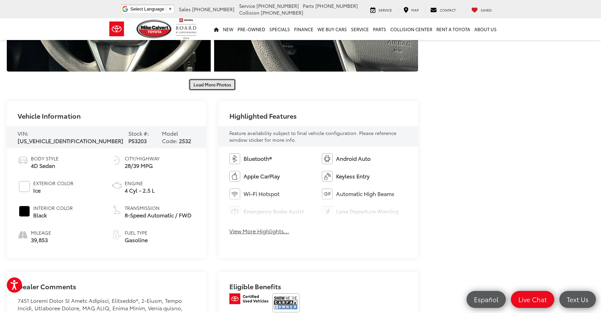
scroll to position [775, 0]
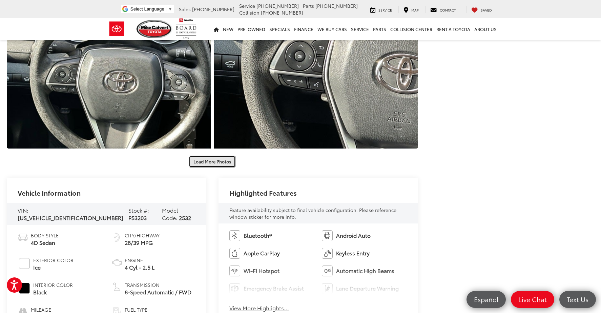
click at [219, 158] on button "Load More Photos" at bounding box center [212, 161] width 47 height 12
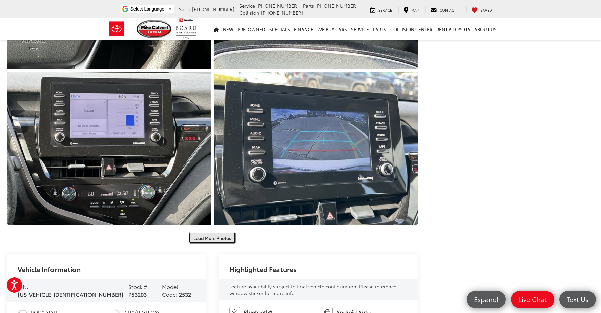
scroll to position [1117, 0]
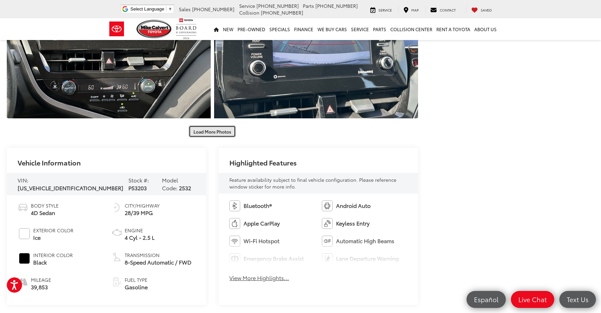
click at [224, 131] on button "Load More Photos" at bounding box center [212, 131] width 47 height 12
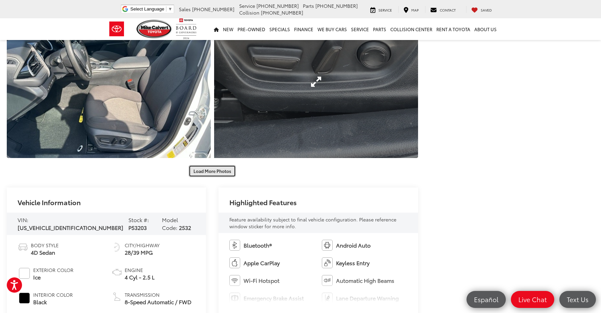
scroll to position [1375, 0]
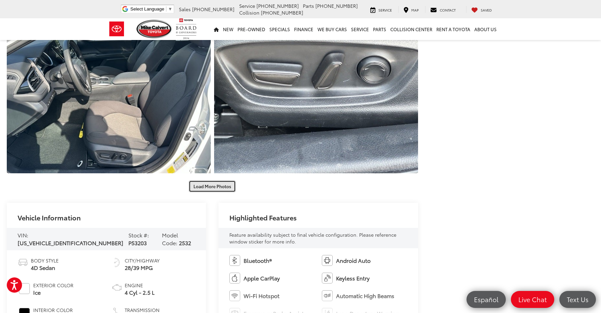
click at [217, 188] on button "Load More Photos" at bounding box center [212, 186] width 47 height 12
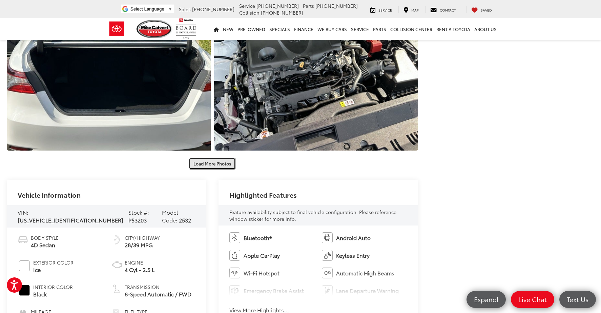
scroll to position [1712, 0]
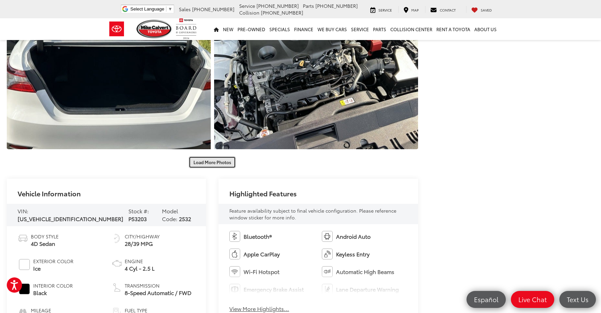
click at [221, 164] on button "Load More Photos" at bounding box center [212, 162] width 47 height 12
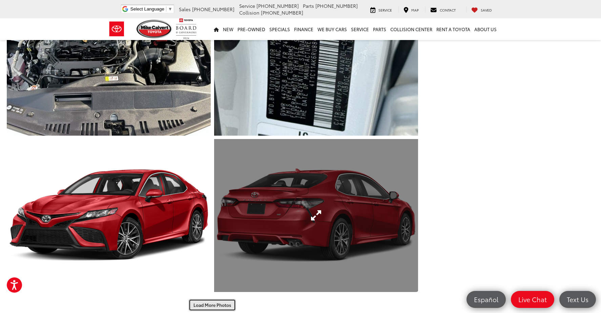
scroll to position [1977, 0]
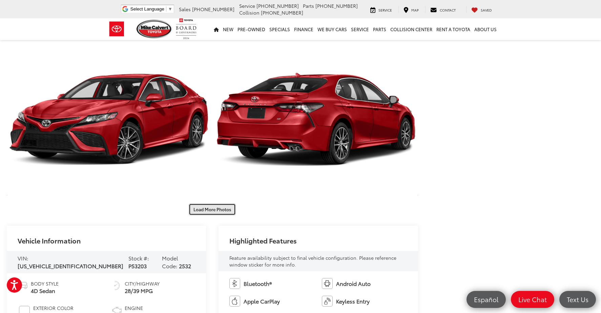
click at [221, 210] on button "Load More Photos" at bounding box center [212, 209] width 47 height 12
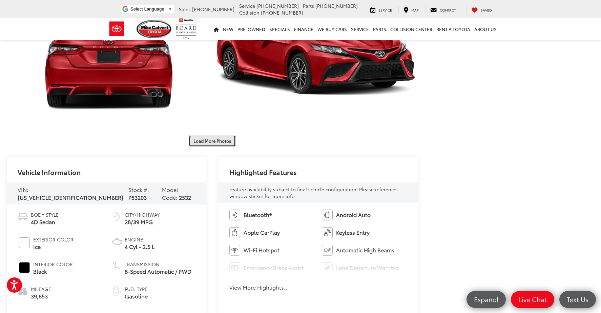
scroll to position [2355, 0]
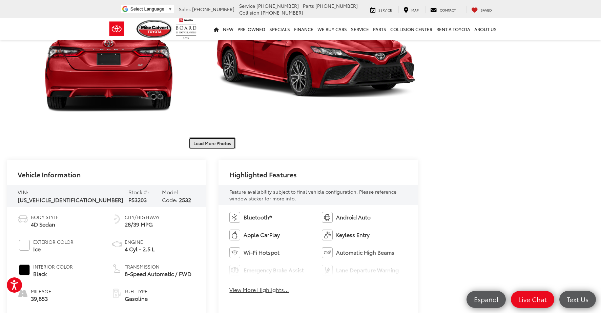
click at [223, 142] on button "Load More Photos" at bounding box center [212, 143] width 47 height 12
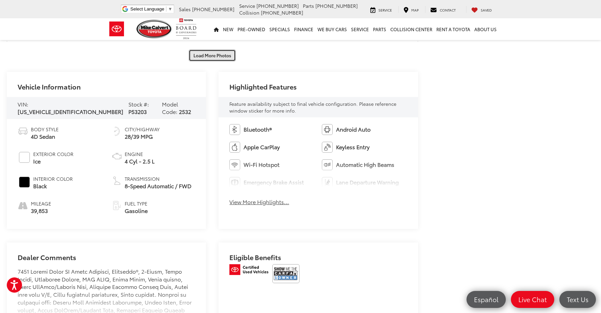
scroll to position [2786, 0]
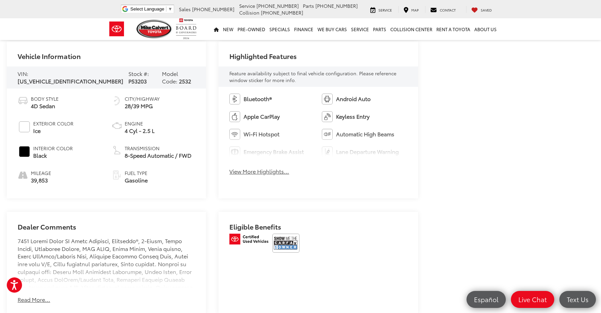
click at [280, 171] on button "View More Highlights..." at bounding box center [259, 171] width 60 height 8
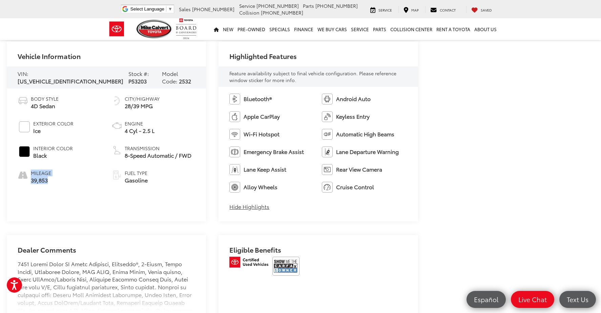
drag, startPoint x: 28, startPoint y: 183, endPoint x: 53, endPoint y: 179, distance: 26.1
click at [54, 179] on li "Mileage 39,853" at bounding box center [60, 176] width 84 height 15
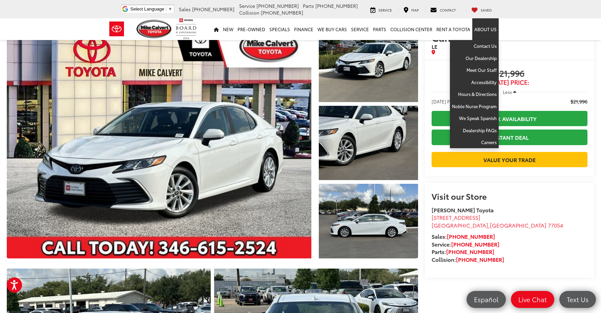
scroll to position [0, 0]
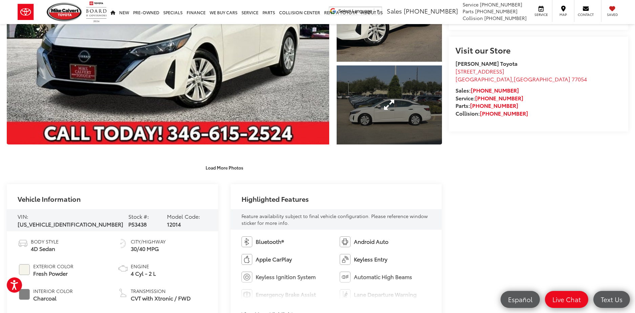
scroll to position [183, 0]
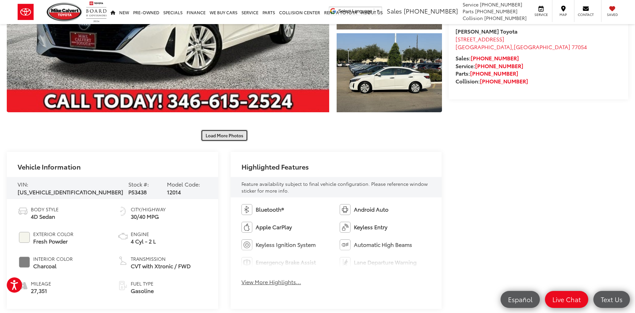
click at [231, 138] on button "Load More Photos" at bounding box center [224, 135] width 47 height 12
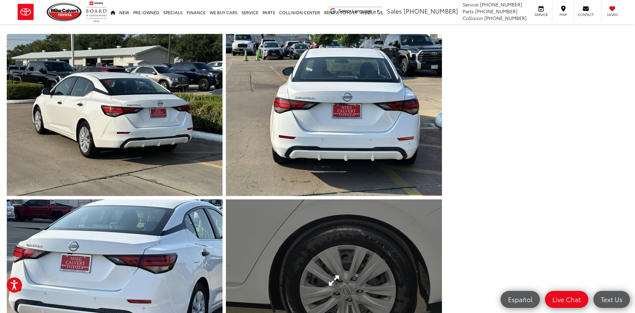
scroll to position [425, 0]
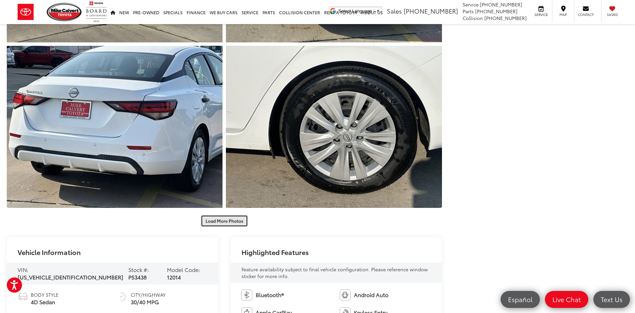
click at [233, 217] on button "Load More Photos" at bounding box center [224, 221] width 47 height 12
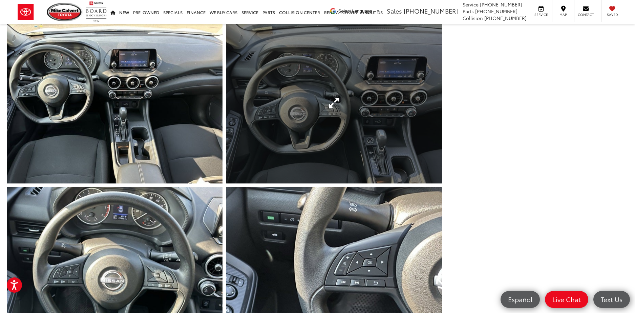
scroll to position [614, 0]
